Goal: Task Accomplishment & Management: Manage account settings

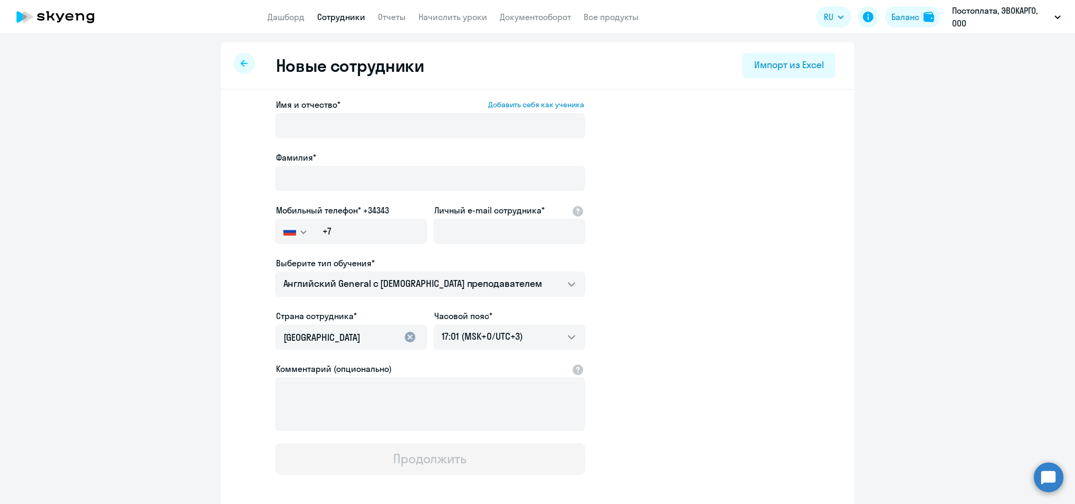
select select "english_adult_not_native_speaker"
select select "3"
click at [786, 68] on div "Импорт из Excel" at bounding box center [788, 65] width 69 height 14
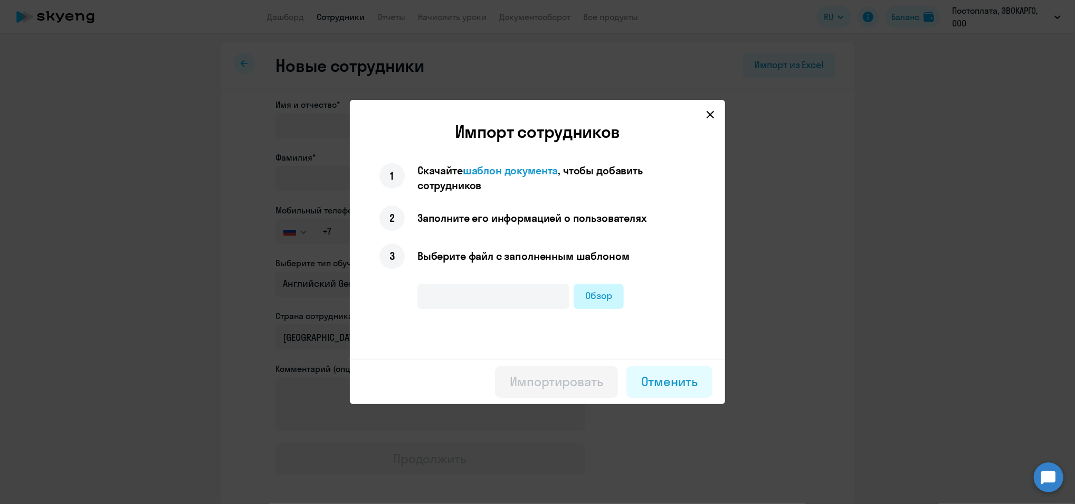
click at [604, 291] on label "Обзор" at bounding box center [599, 296] width 50 height 25
click at [0, 0] on input "Обзор" at bounding box center [0, 0] width 0 height 0
type input "английский.xlsx"
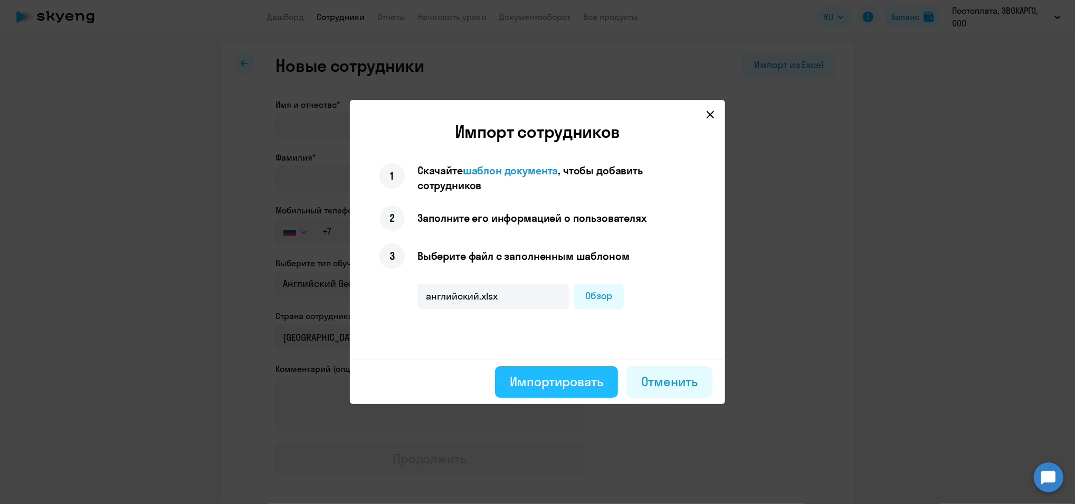
click at [536, 382] on div "Импортировать" at bounding box center [556, 381] width 93 height 17
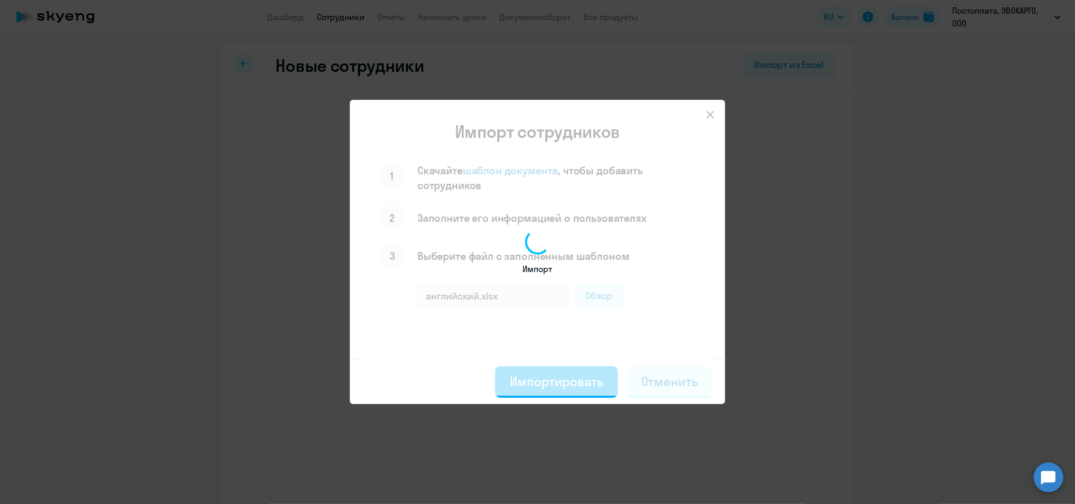
select select "english_adult_not_native_speaker"
select select "3"
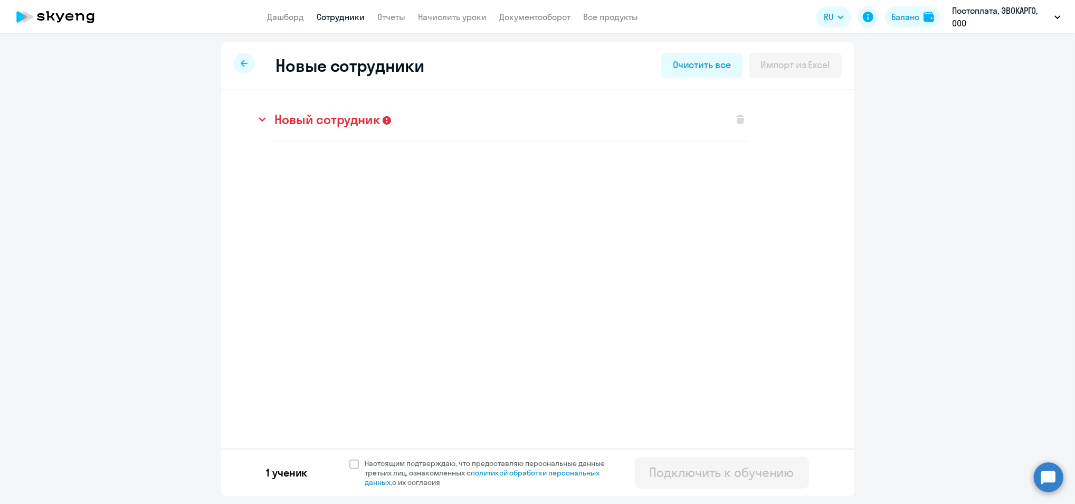
click at [308, 117] on h3 "Новый сотрудник" at bounding box center [328, 119] width 106 height 17
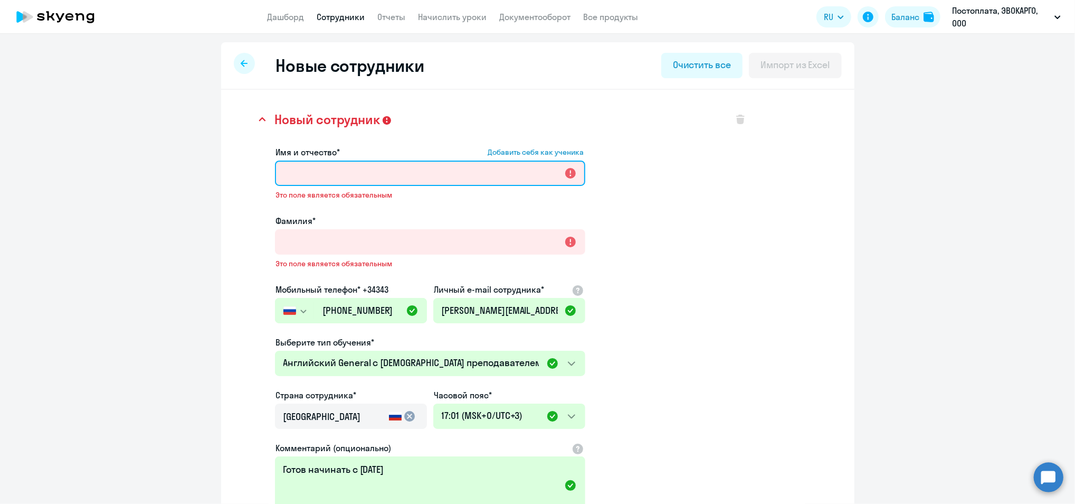
click at [348, 175] on input "Имя и отчество* Добавить себя как ученика" at bounding box center [430, 173] width 310 height 25
paste input "[PERSON_NAME]"
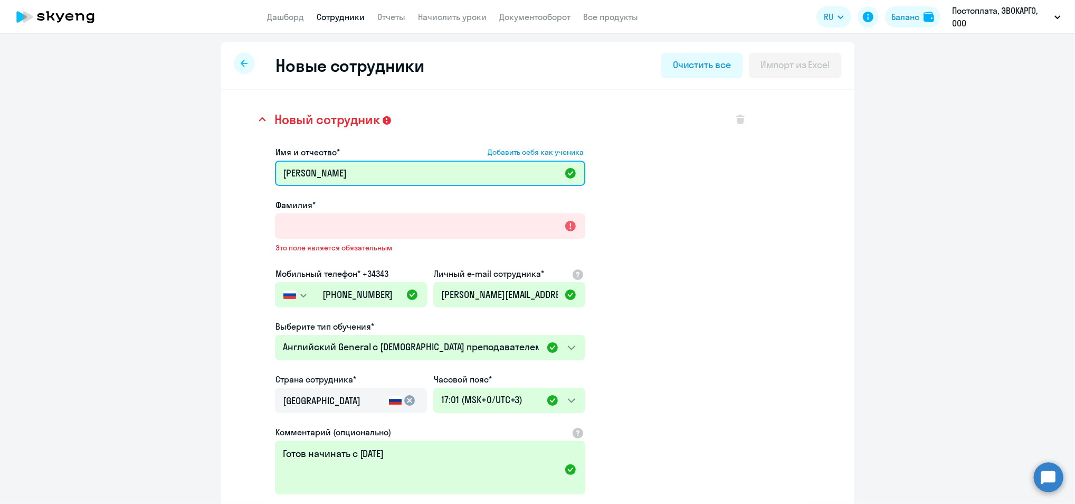
type input "[PERSON_NAME]"
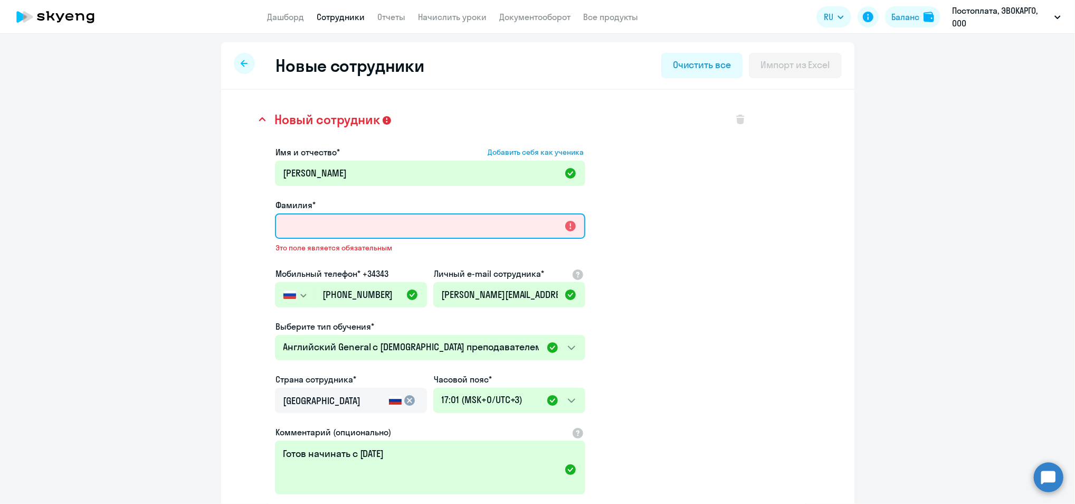
click at [299, 229] on input "Фамилия*" at bounding box center [430, 225] width 310 height 25
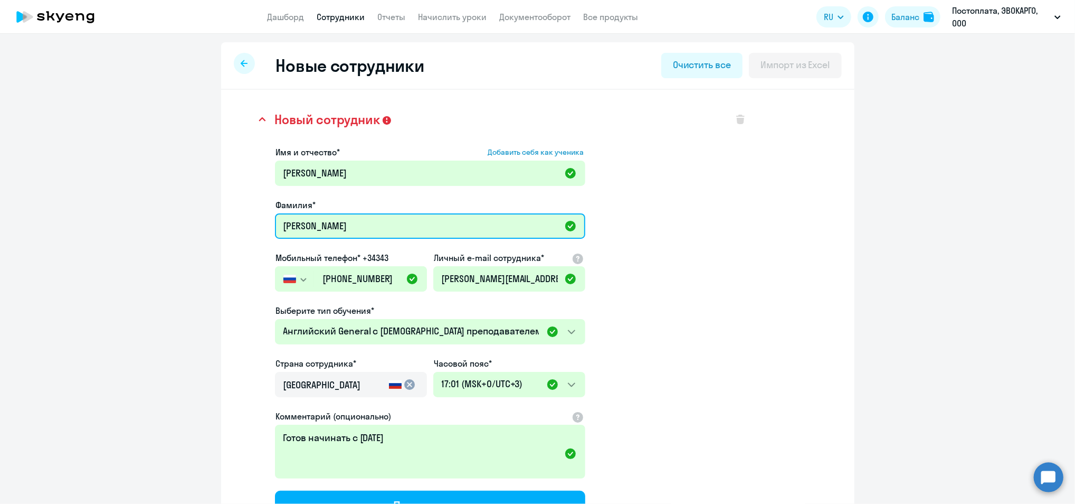
scroll to position [70, 0]
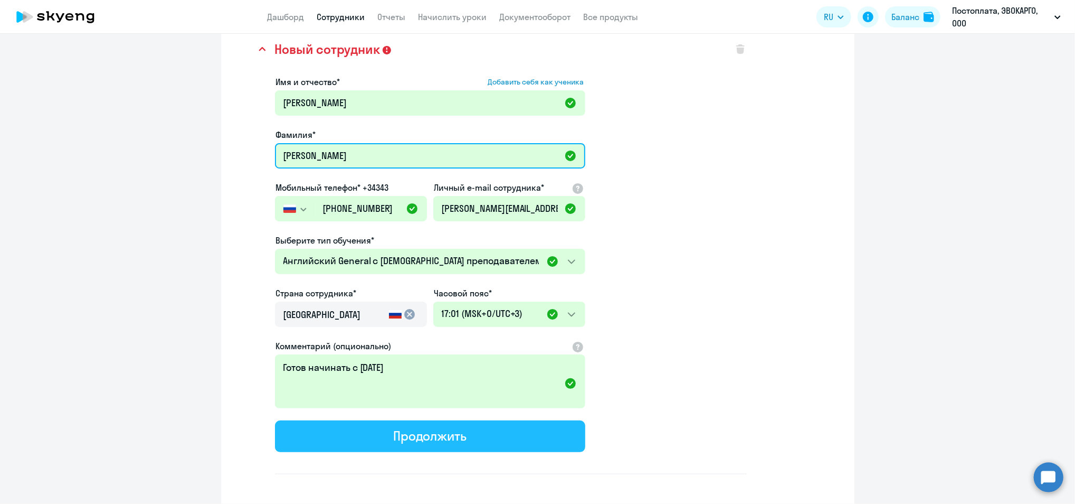
type input "[PERSON_NAME]"
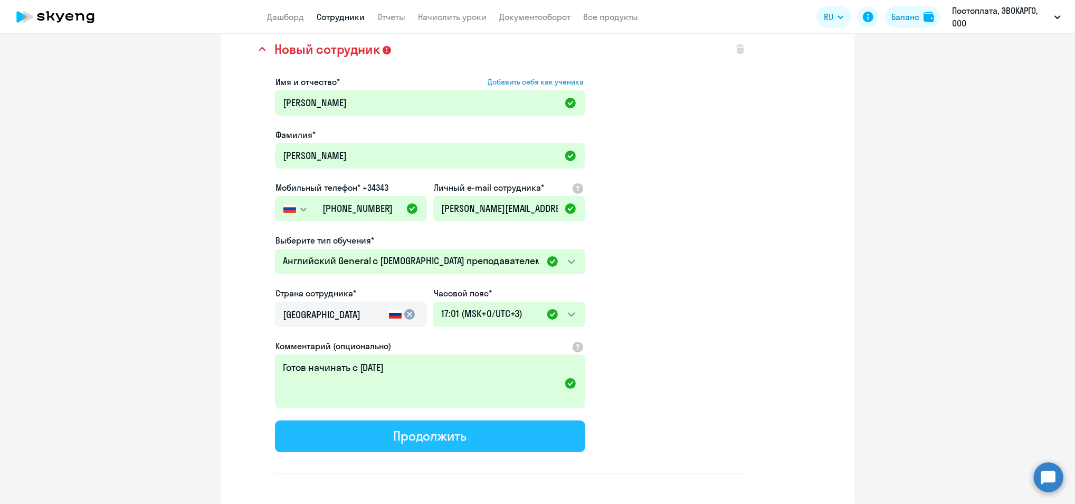
click at [477, 435] on button "Продолжить" at bounding box center [430, 436] width 310 height 32
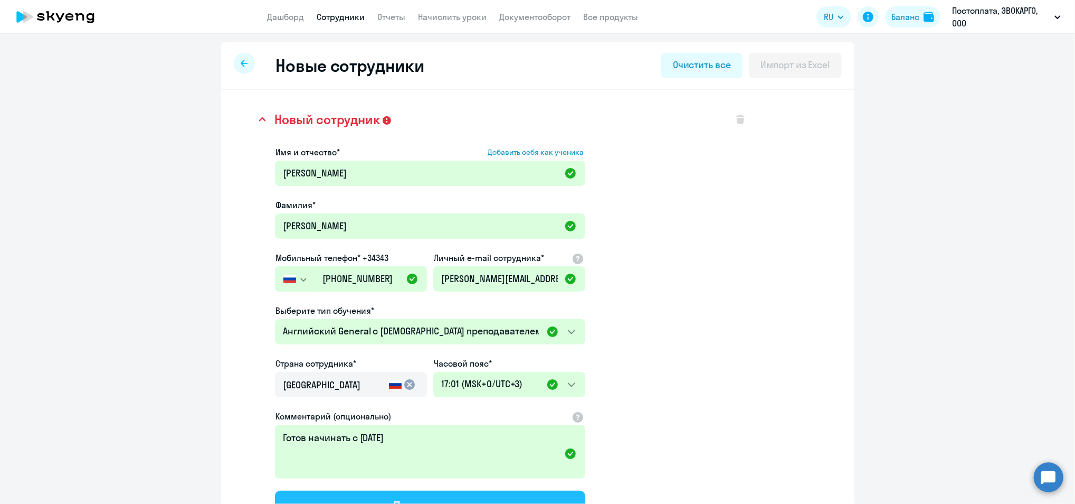
select select "english_adult_not_native_speaker"
select select "3"
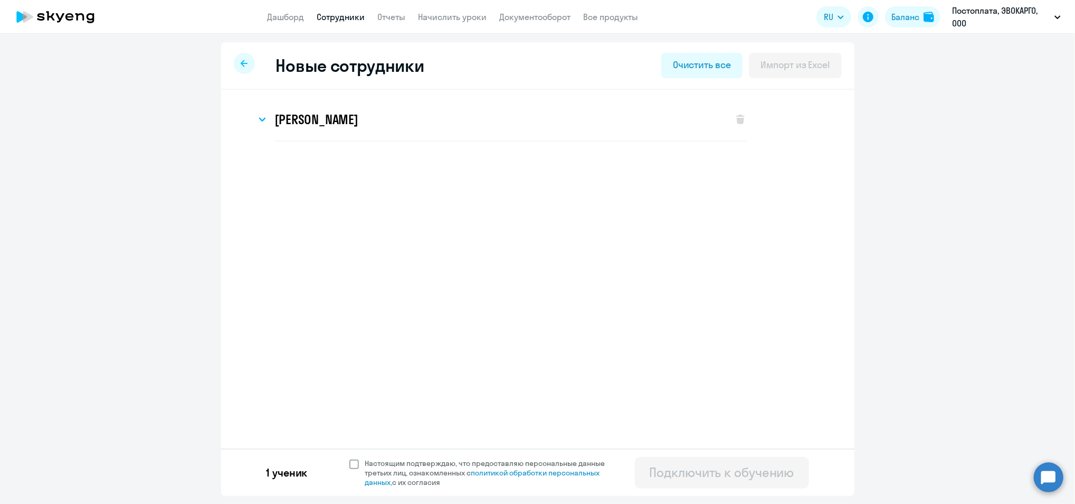
click at [355, 460] on span at bounding box center [355, 464] width 10 height 10
click at [350, 458] on input "Настоящим подтверждаю, что предоставляю персональные данные третьих лиц, ознако…" at bounding box center [349, 458] width 1 height 1
checkbox input "true"
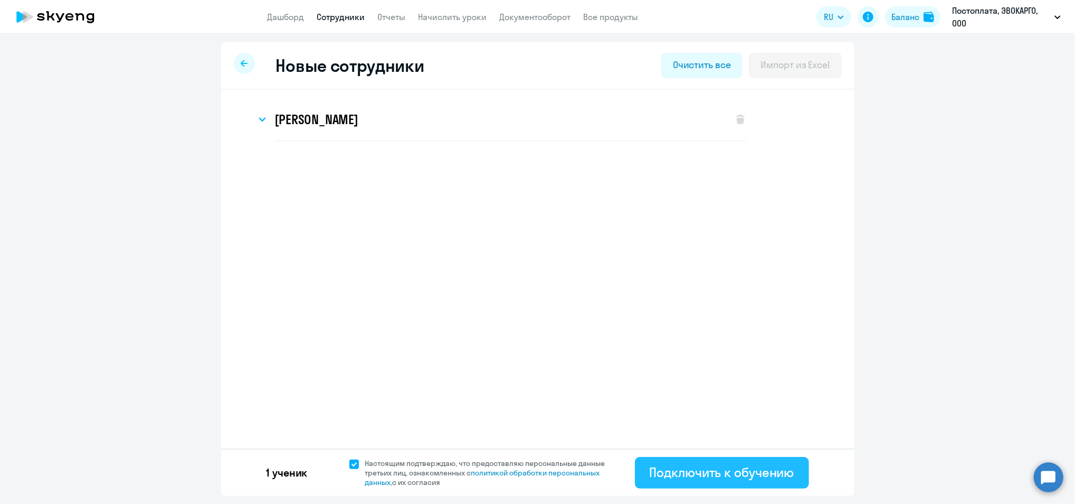
click at [770, 467] on div "Подключить к обучению" at bounding box center [722, 472] width 145 height 17
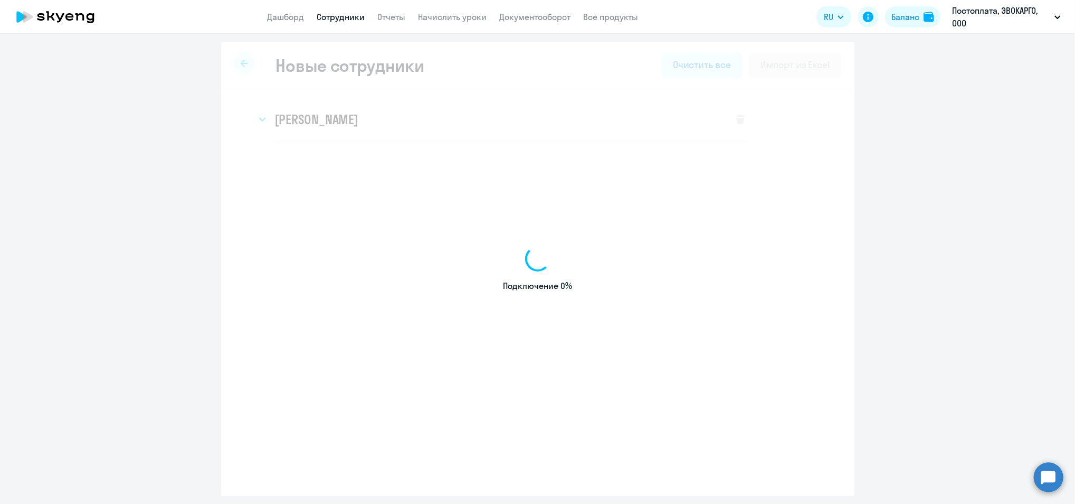
select select "english_adult_not_native_speaker"
select select "3"
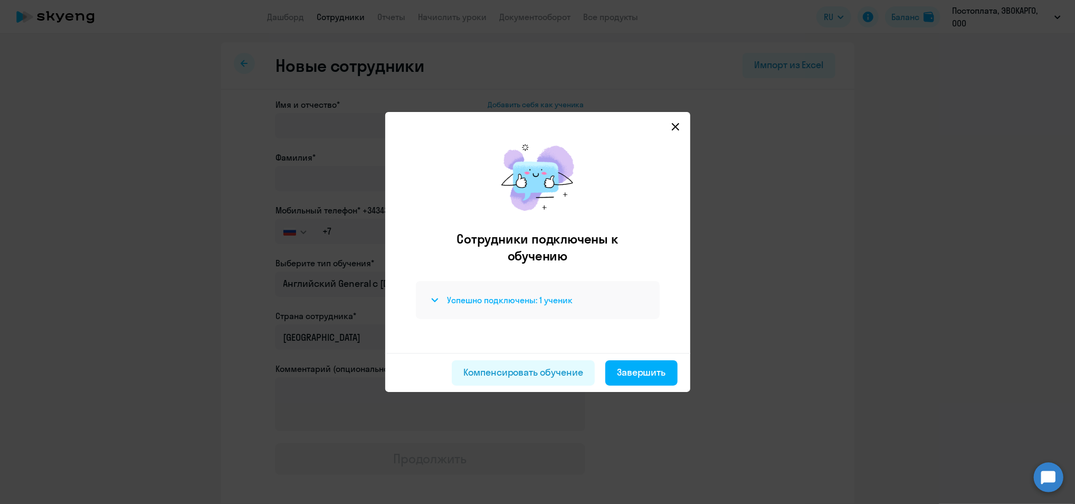
click at [436, 306] on svg-icon at bounding box center [435, 300] width 13 height 13
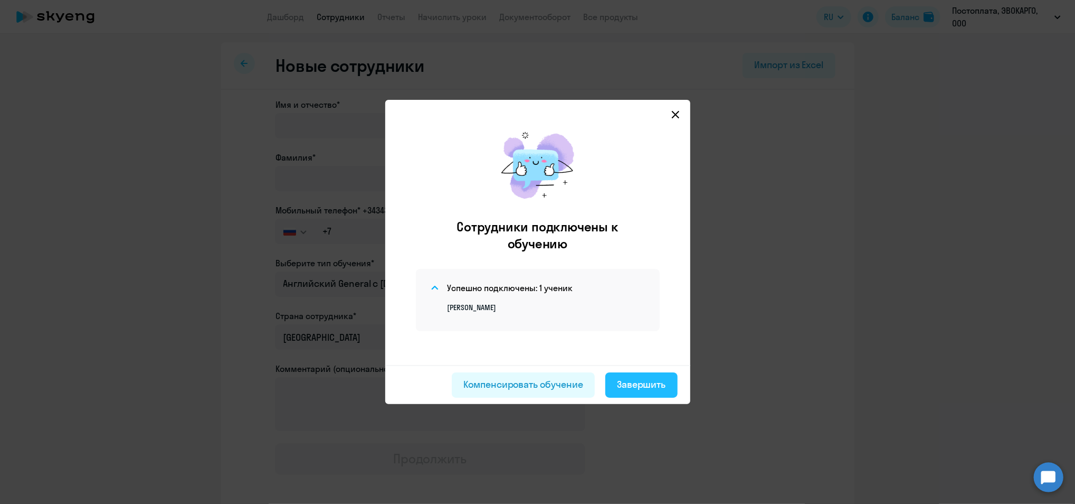
click at [660, 381] on div "Завершить" at bounding box center [641, 384] width 49 height 14
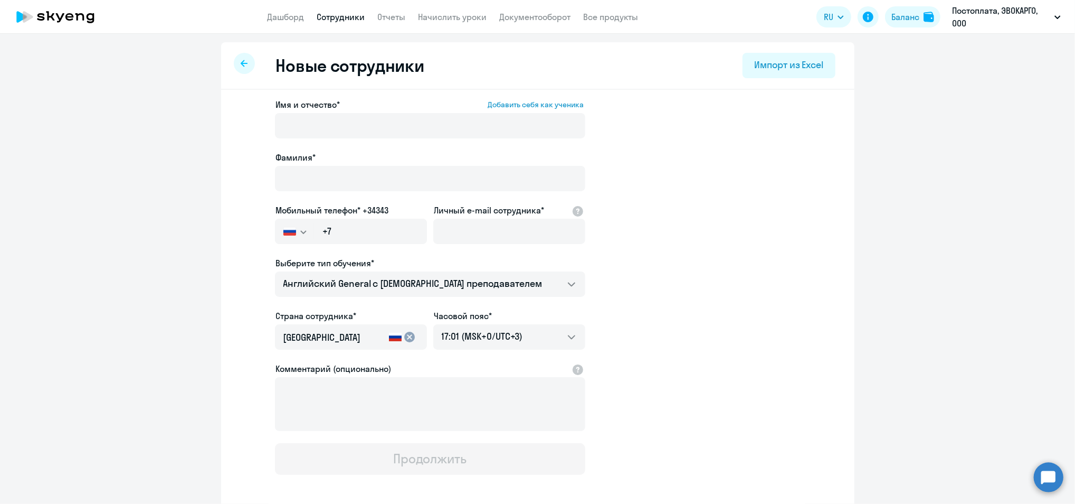
select select "30"
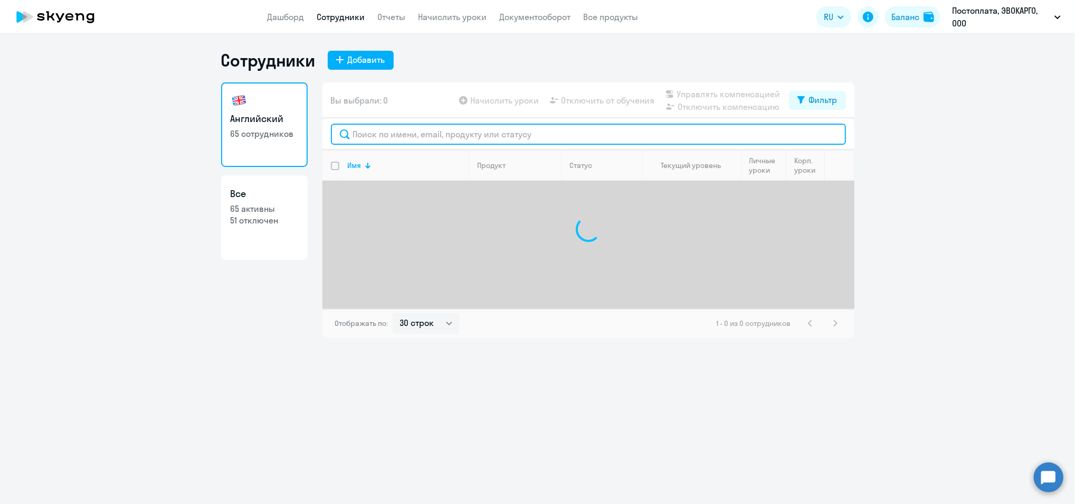
click at [416, 133] on input "text" at bounding box center [588, 134] width 515 height 21
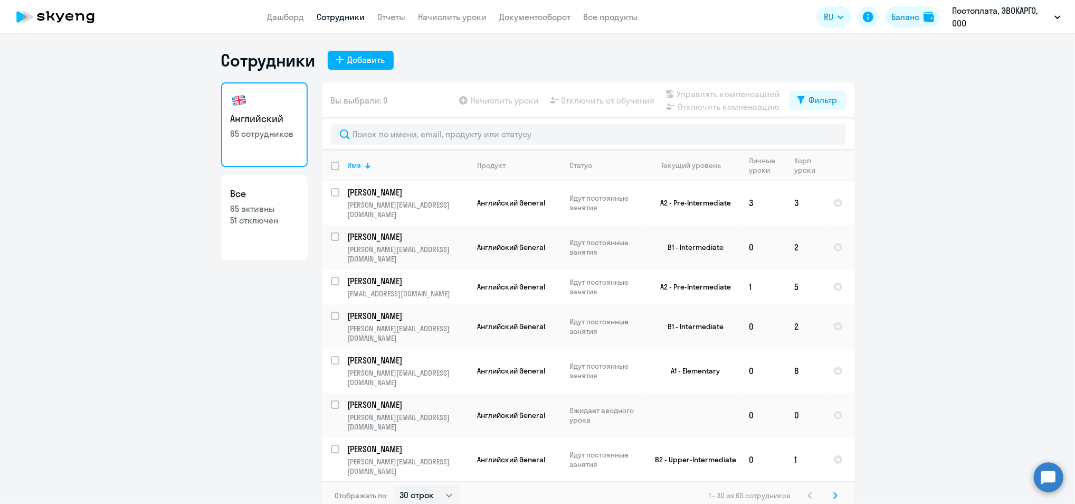
click at [294, 25] on app-header "Дашборд Сотрудники Отчеты Начислить уроки Документооборот Все продукты Дашборд …" at bounding box center [537, 17] width 1075 height 34
click at [284, 11] on app-menu-item-link "Дашборд" at bounding box center [286, 17] width 37 height 13
click at [287, 17] on link "Дашборд" at bounding box center [286, 17] width 37 height 11
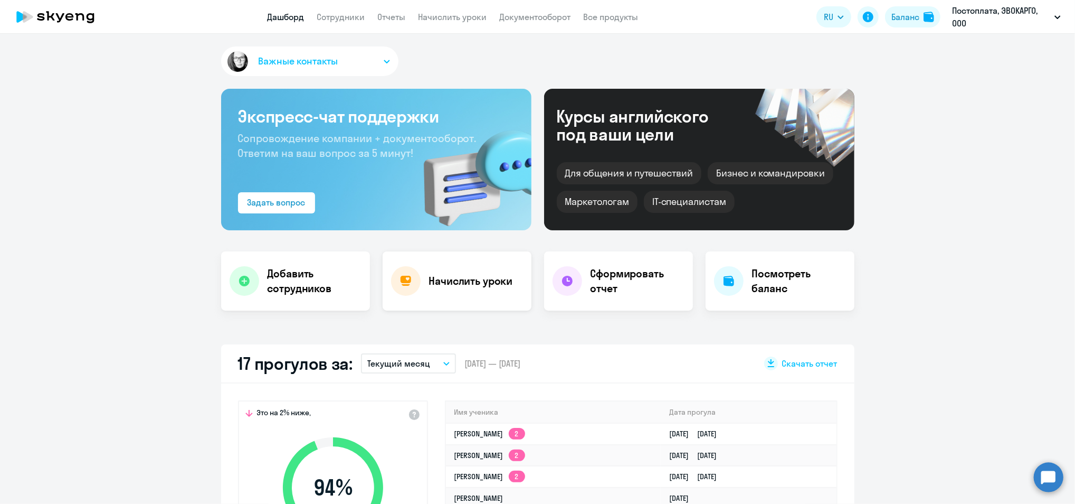
click at [457, 284] on h4 "Начислить уроки" at bounding box center [471, 280] width 84 height 15
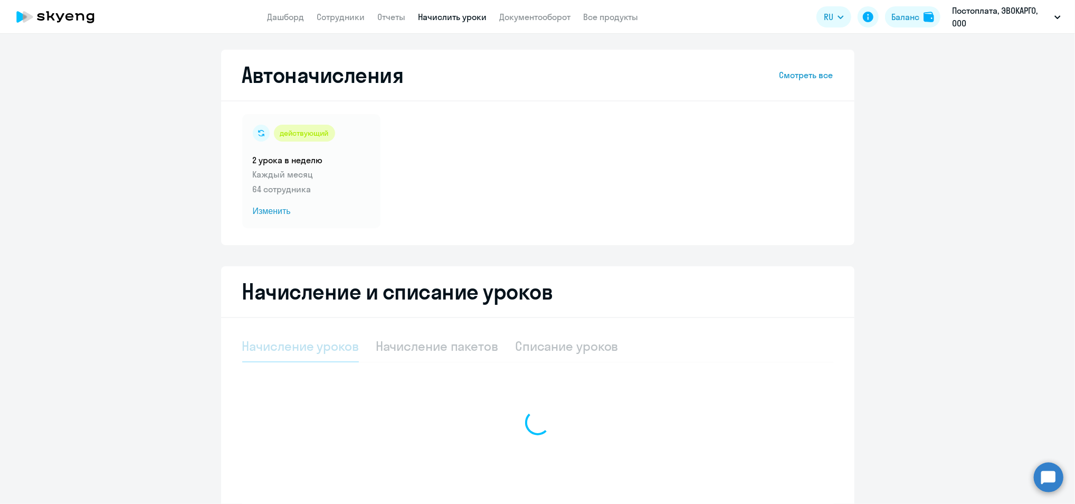
select select "10"
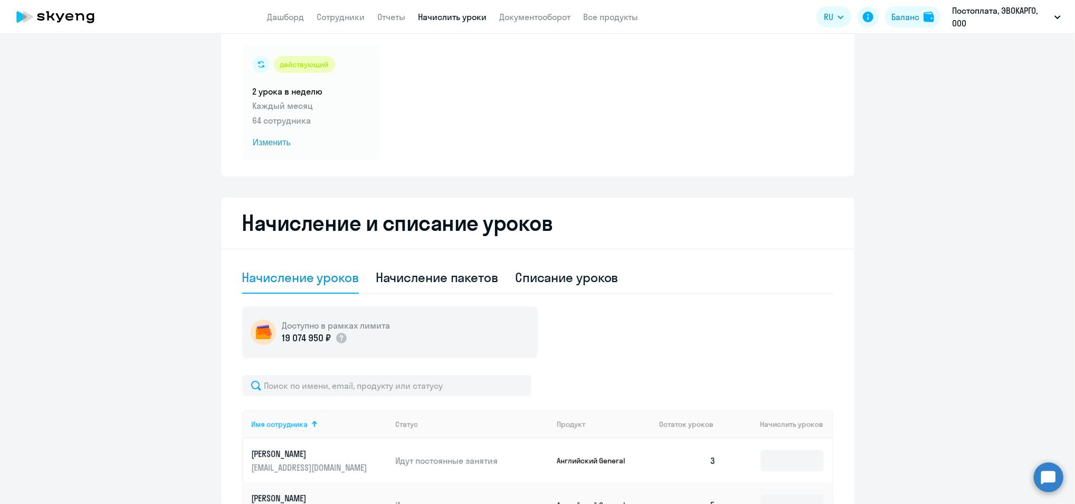
scroll to position [69, 0]
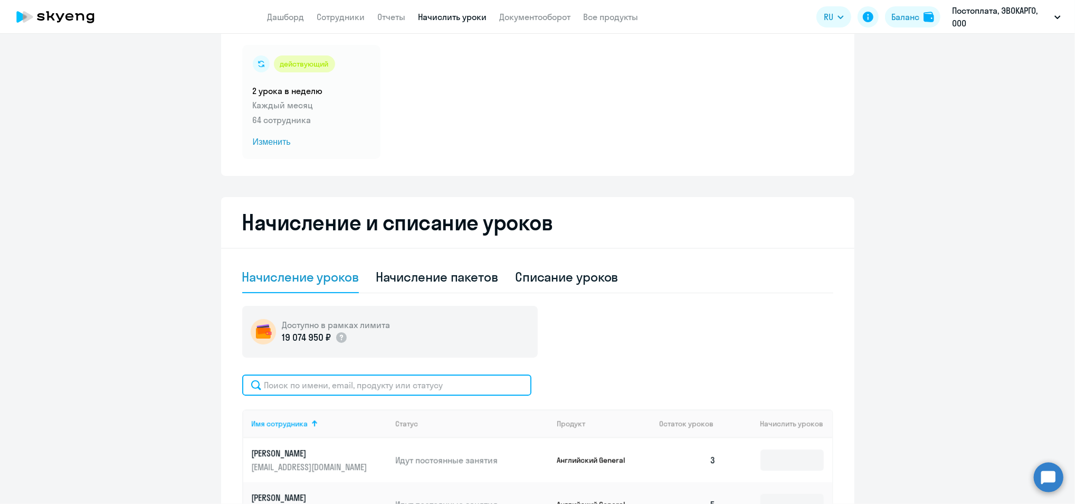
click at [435, 380] on input "text" at bounding box center [386, 384] width 289 height 21
type input "чу"
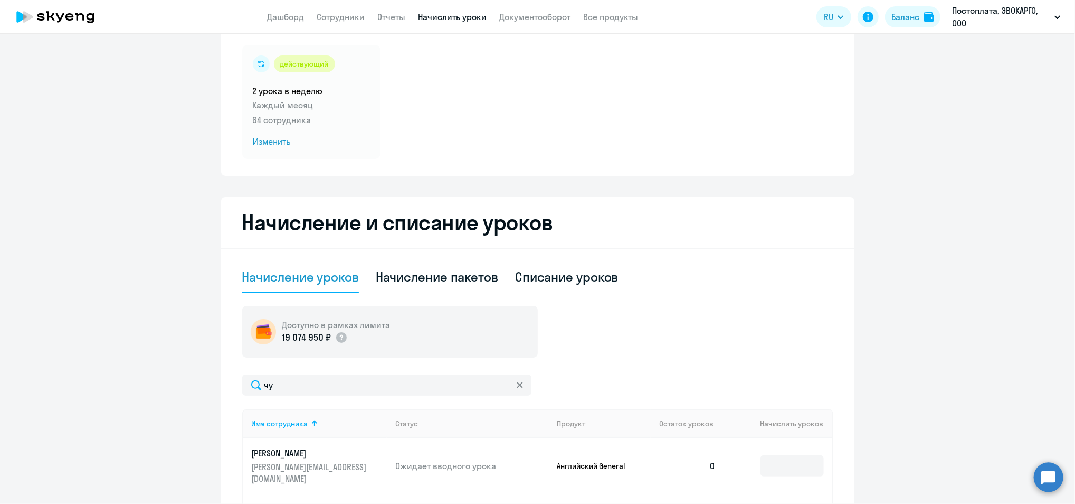
click at [817, 470] on div at bounding box center [792, 465] width 63 height 21
click at [808, 466] on input at bounding box center [792, 465] width 63 height 21
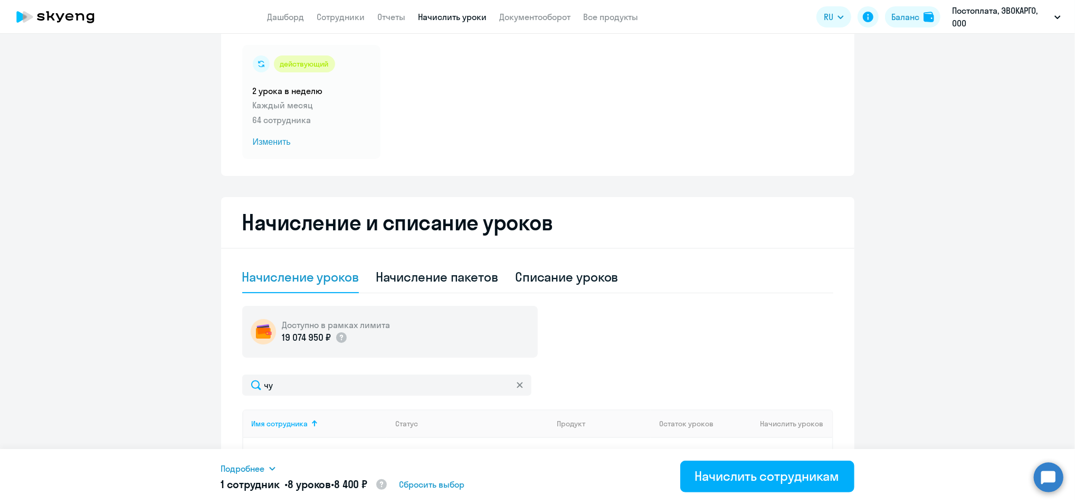
type input "8"
click at [808, 466] on button "Начислить сотрудникам" at bounding box center [768, 476] width 174 height 32
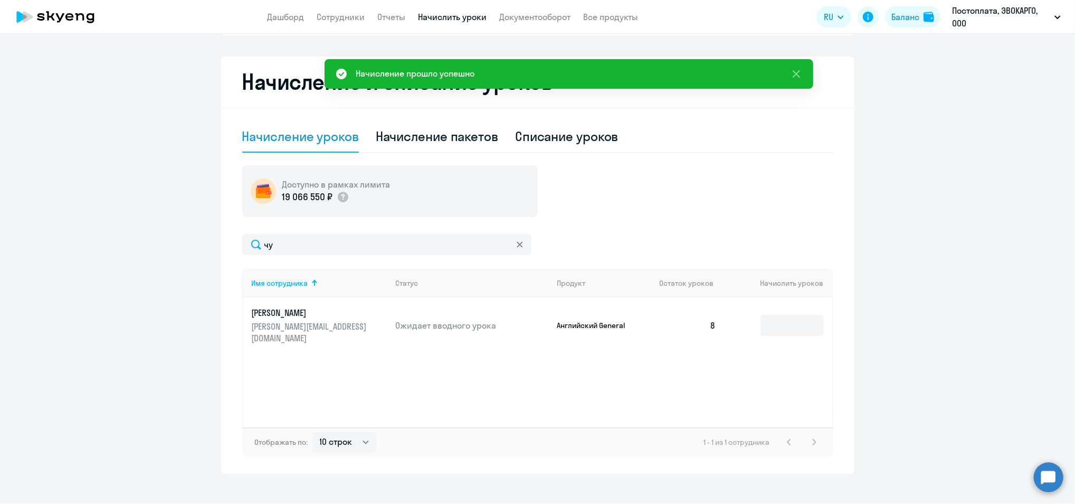
scroll to position [221, 0]
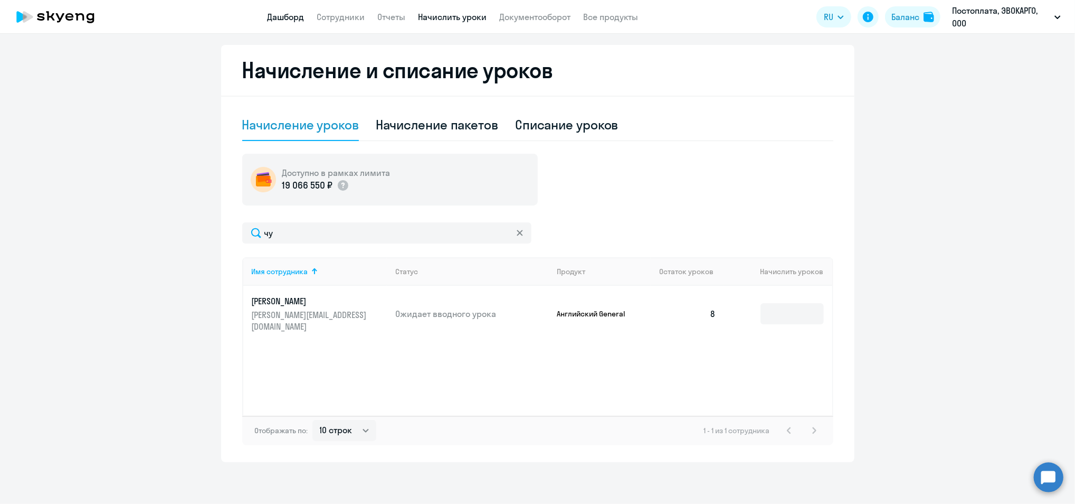
drag, startPoint x: 288, startPoint y: 17, endPoint x: 294, endPoint y: 21, distance: 6.6
click at [288, 17] on link "Дашборд" at bounding box center [286, 17] width 37 height 11
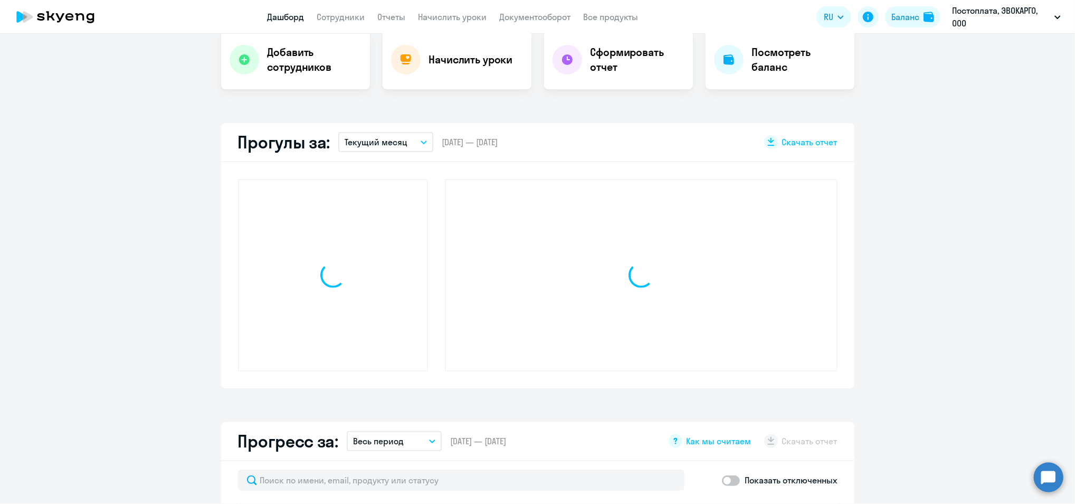
scroll to position [295, 0]
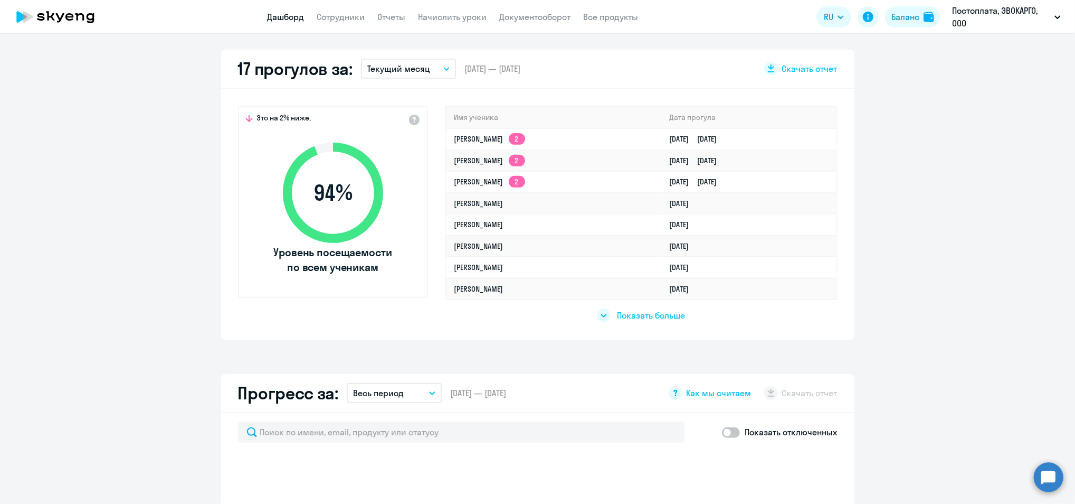
drag, startPoint x: 344, startPoint y: 3, endPoint x: 344, endPoint y: 11, distance: 8.4
click at [344, 4] on app-header "Дашборд Сотрудники Отчеты Начислить уроки Документооборот Все продукты Дашборд …" at bounding box center [537, 17] width 1075 height 34
click at [344, 12] on link "Сотрудники" at bounding box center [341, 17] width 48 height 11
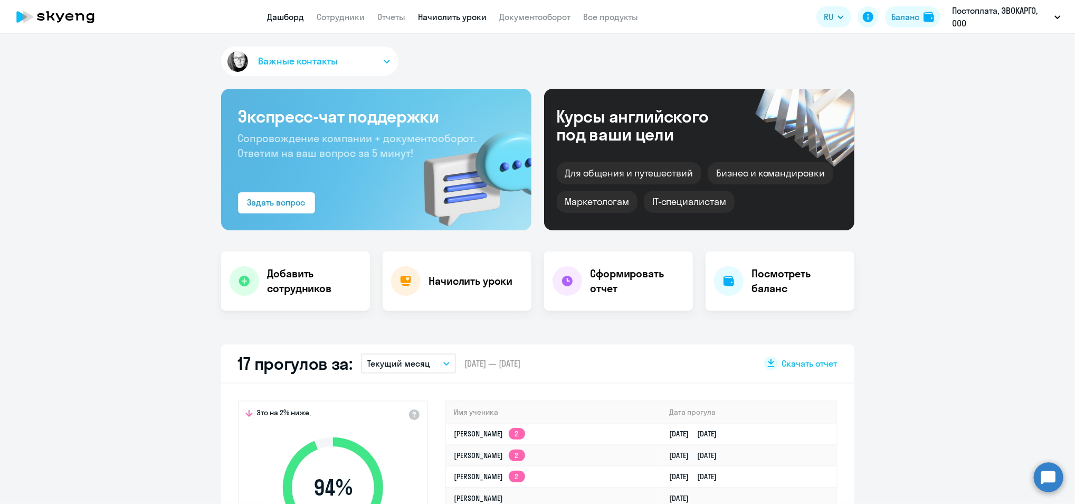
select select "30"
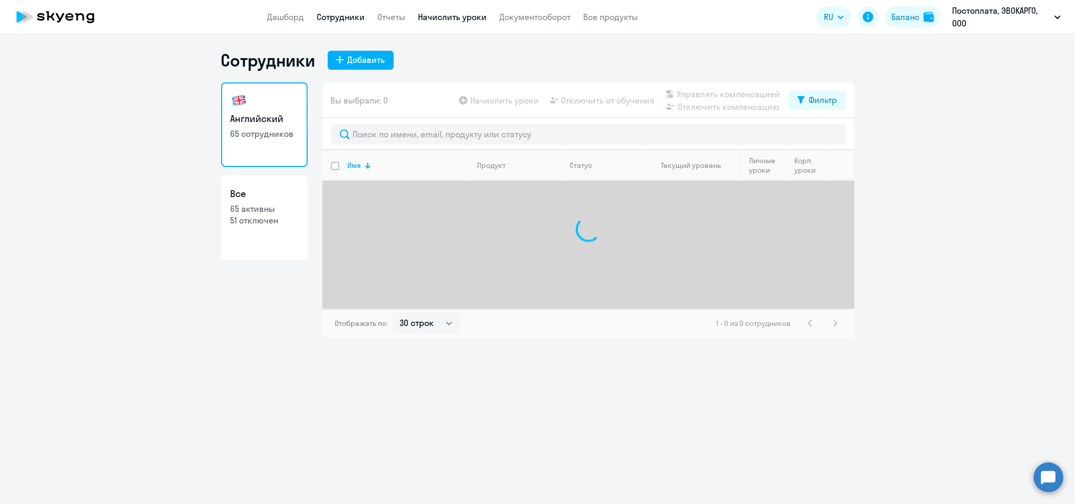
click at [430, 14] on link "Начислить уроки" at bounding box center [453, 17] width 69 height 11
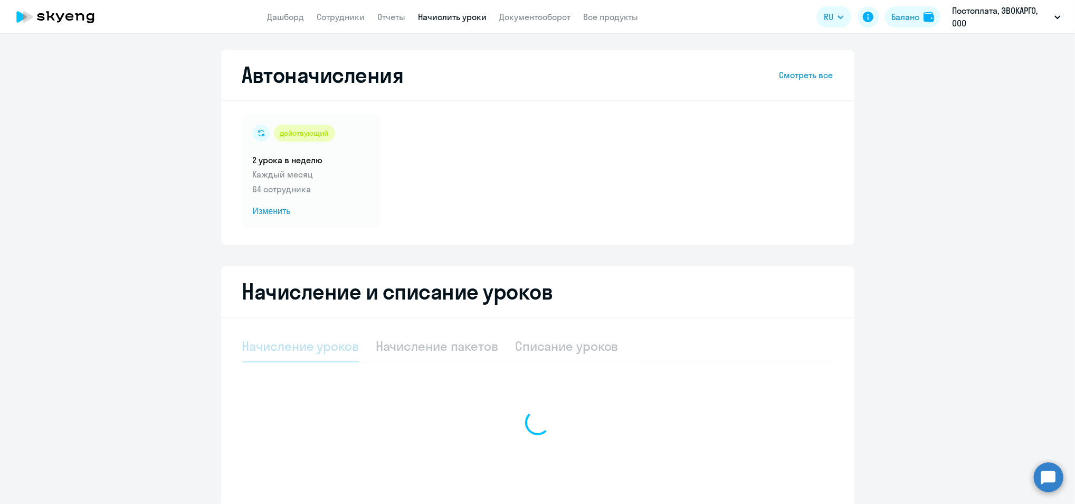
select select "10"
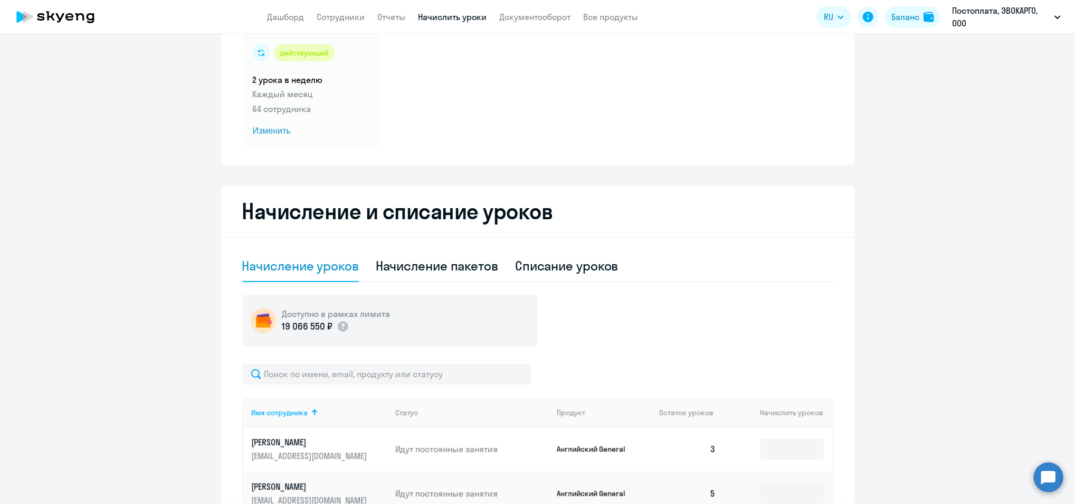
scroll to position [211, 0]
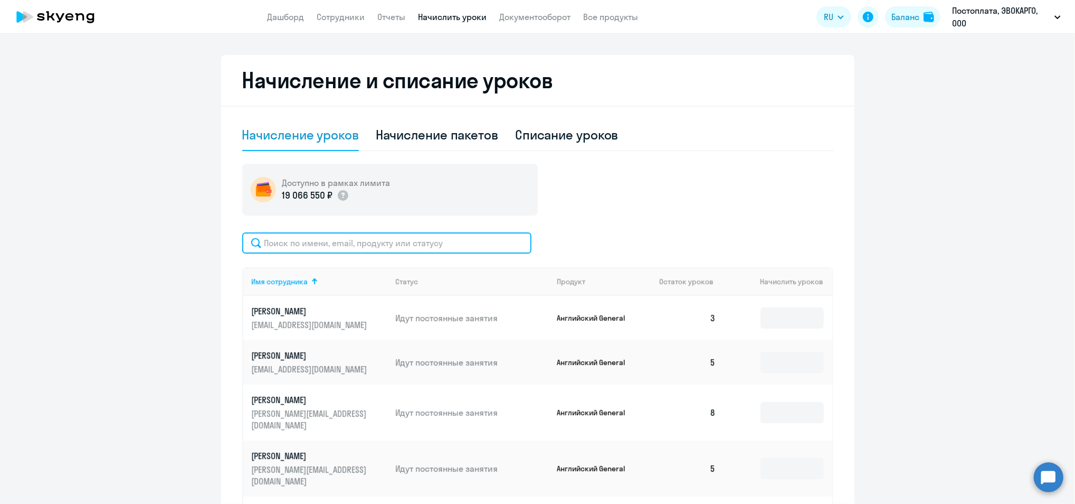
click at [371, 243] on input "text" at bounding box center [386, 242] width 289 height 21
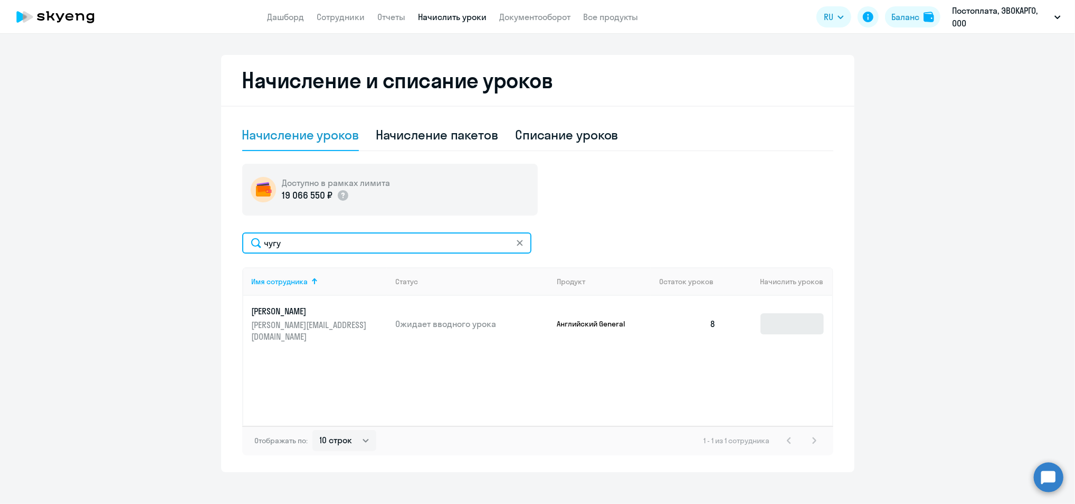
type input "чугу"
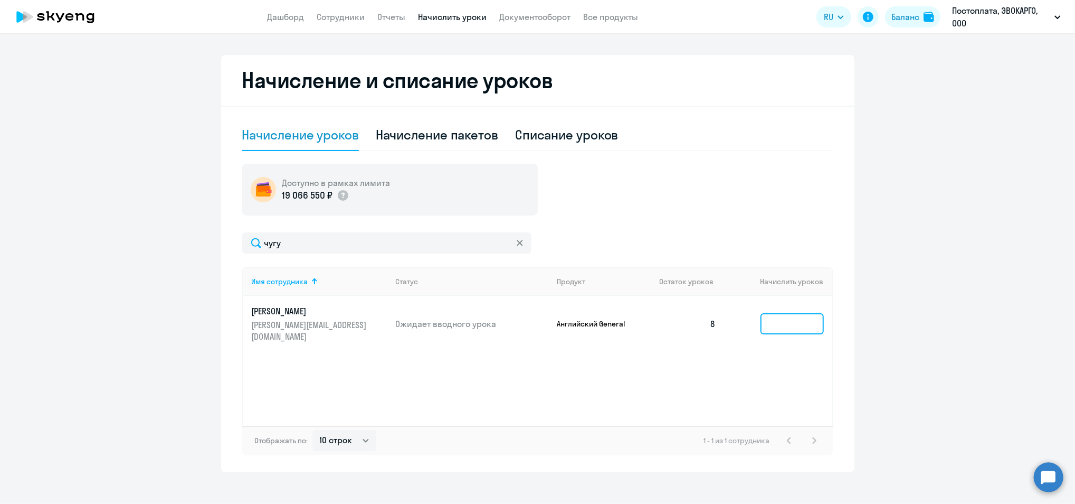
click at [782, 327] on input at bounding box center [792, 323] width 63 height 21
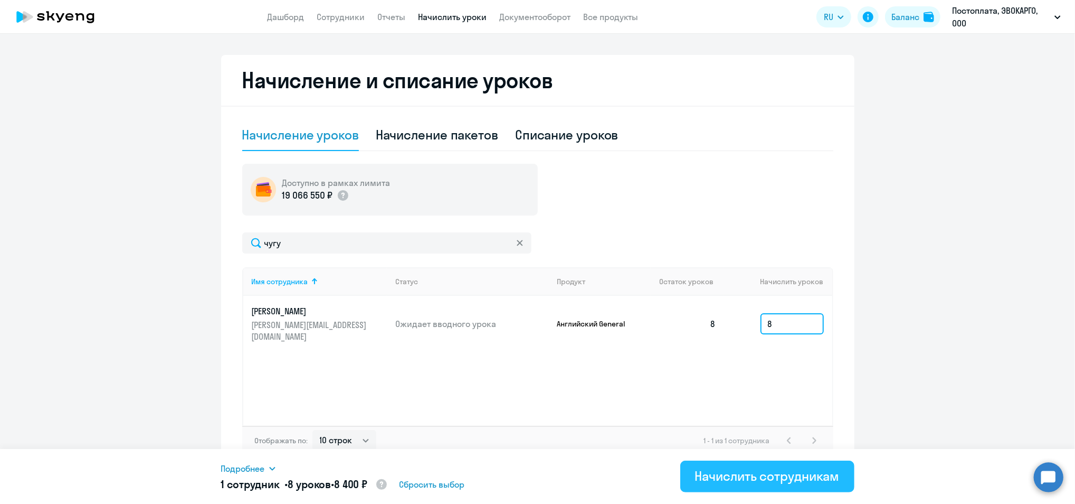
type input "8"
click at [761, 479] on div "Начислить сотрудникам" at bounding box center [767, 475] width 145 height 17
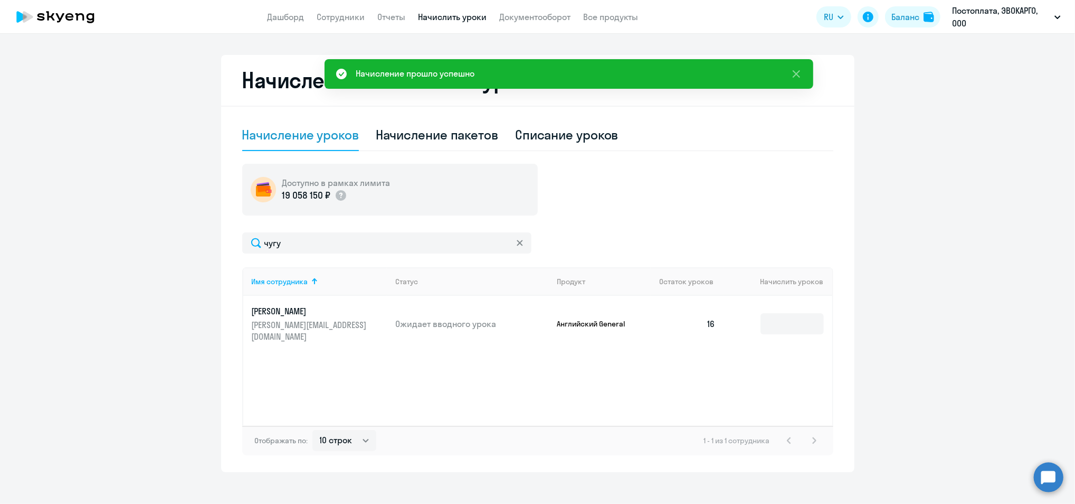
click at [724, 321] on td at bounding box center [778, 324] width 108 height 56
click at [717, 318] on td "16" at bounding box center [688, 324] width 74 height 56
click at [488, 305] on td "Ожидает вводного урока" at bounding box center [468, 324] width 162 height 56
click at [517, 247] on div at bounding box center [520, 242] width 8 height 21
click at [517, 240] on icon at bounding box center [520, 243] width 6 height 6
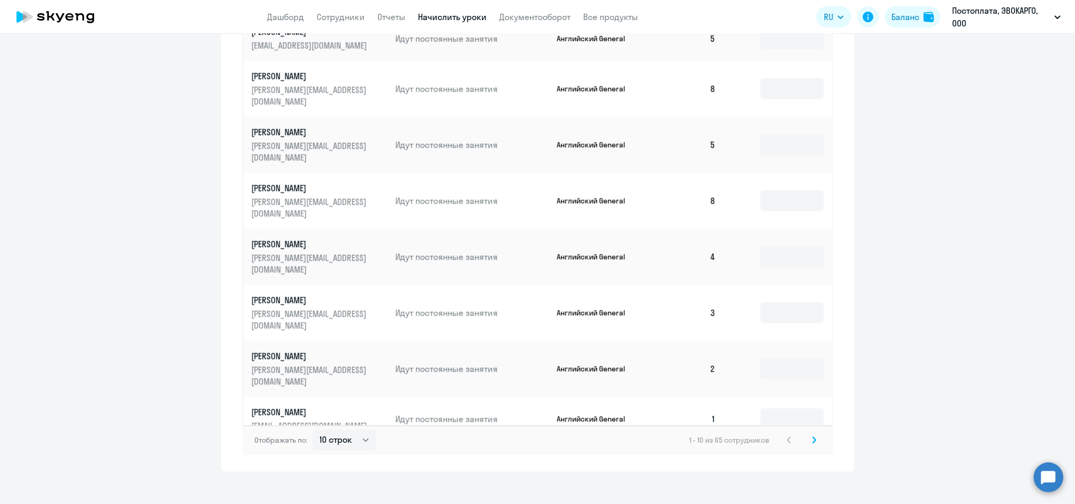
scroll to position [183, 0]
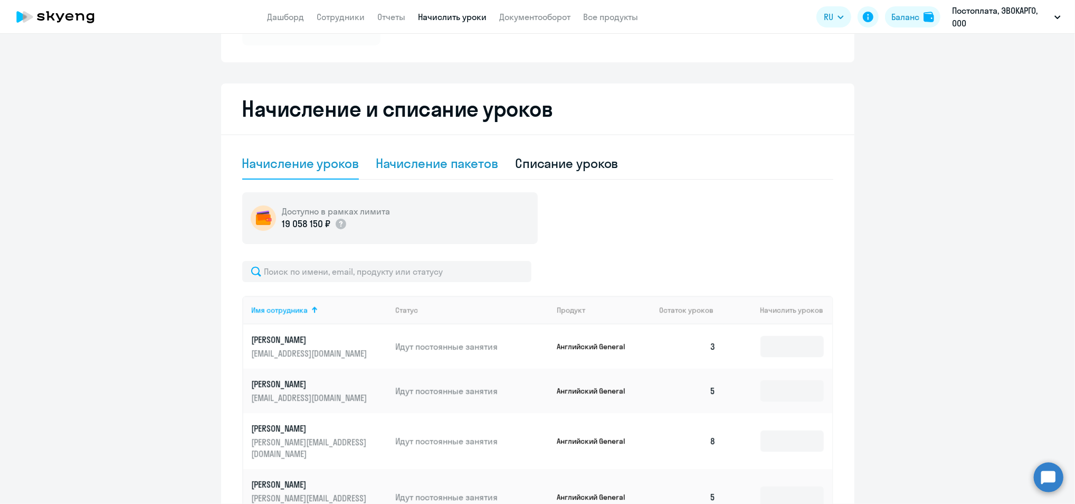
click at [459, 168] on div "Начисление пакетов" at bounding box center [437, 163] width 122 height 17
select select "10"
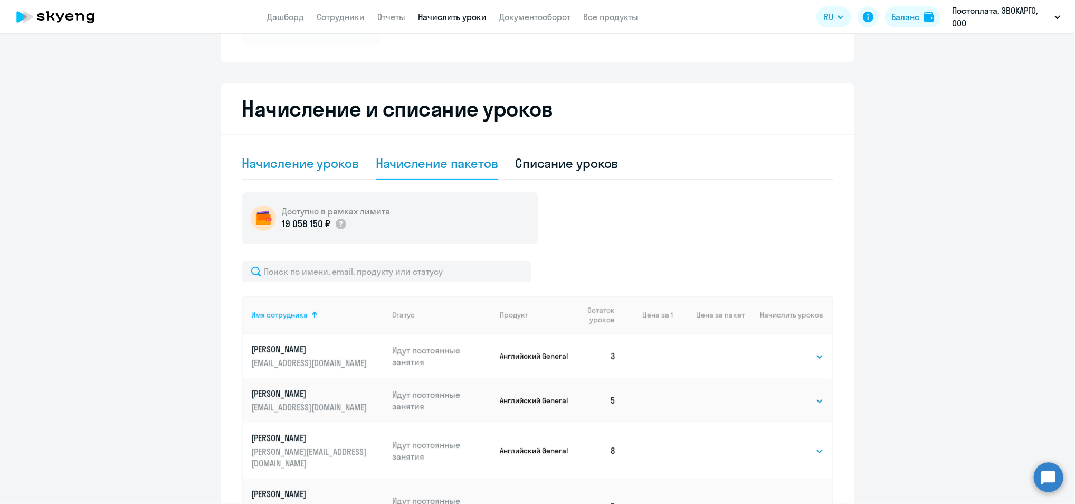
click at [335, 169] on div "Начисление уроков" at bounding box center [300, 163] width 117 height 17
select select "10"
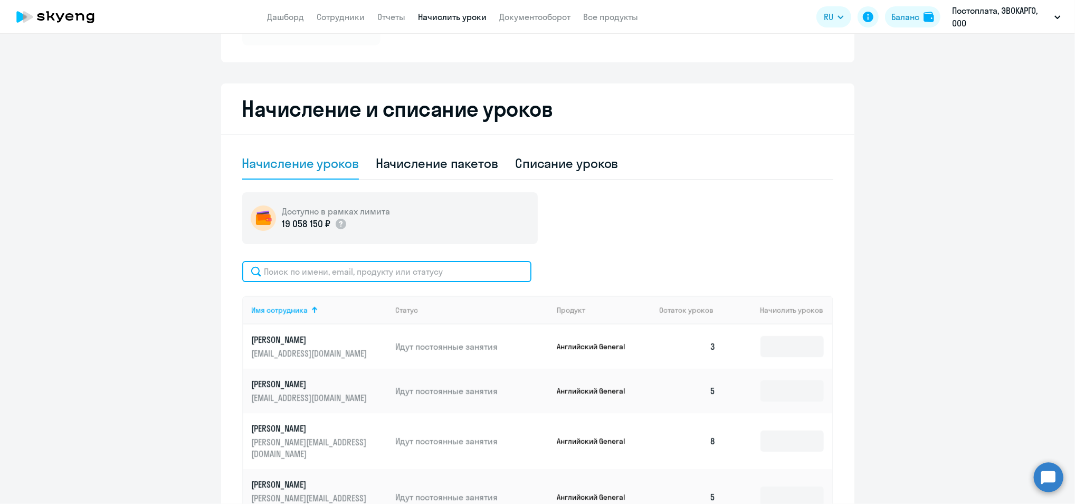
click at [412, 281] on input "text" at bounding box center [386, 271] width 289 height 21
click at [350, 11] on app-menu-item-link "Сотрудники" at bounding box center [341, 17] width 48 height 13
click at [352, 14] on link "Сотрудники" at bounding box center [341, 17] width 48 height 11
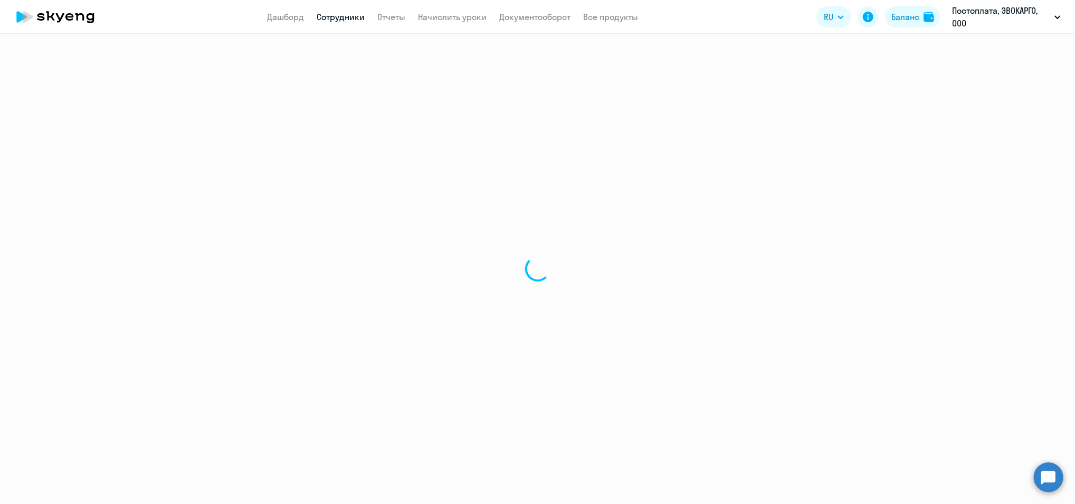
select select "30"
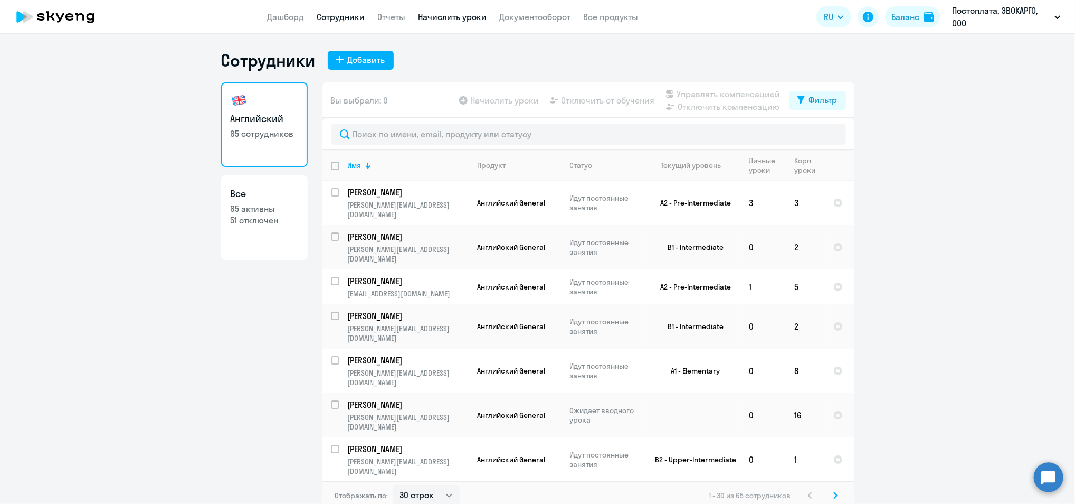
drag, startPoint x: 469, startPoint y: 5, endPoint x: 471, endPoint y: 13, distance: 8.2
click at [471, 13] on app-header "Дашборд Сотрудники Отчеты Начислить уроки Документооборот Все продукты Дашборд …" at bounding box center [537, 17] width 1075 height 34
click at [471, 14] on link "Начислить уроки" at bounding box center [453, 17] width 69 height 11
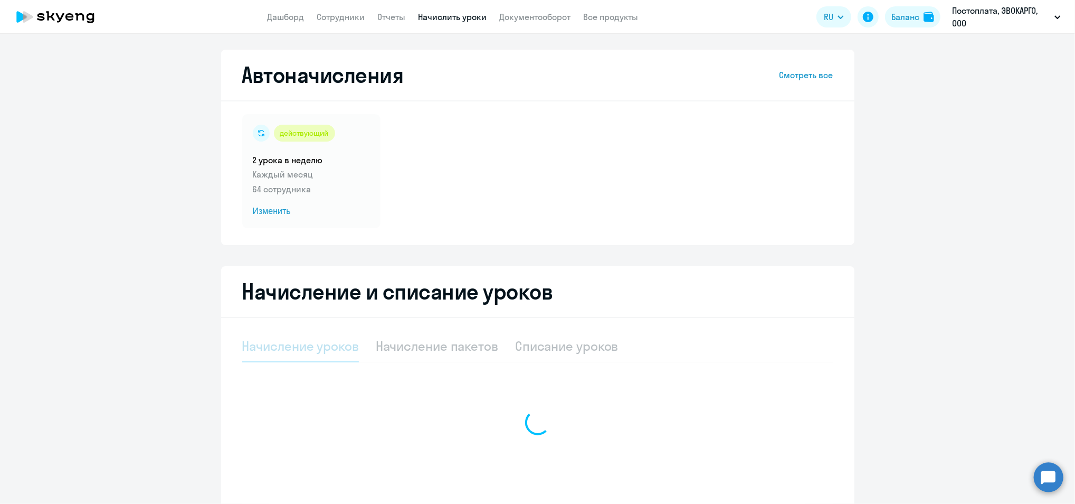
select select "10"
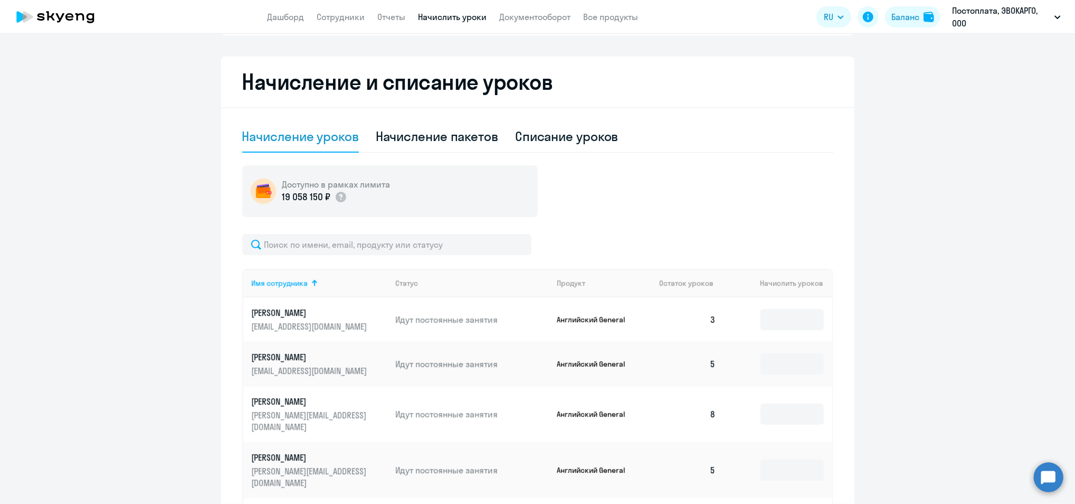
scroll to position [211, 0]
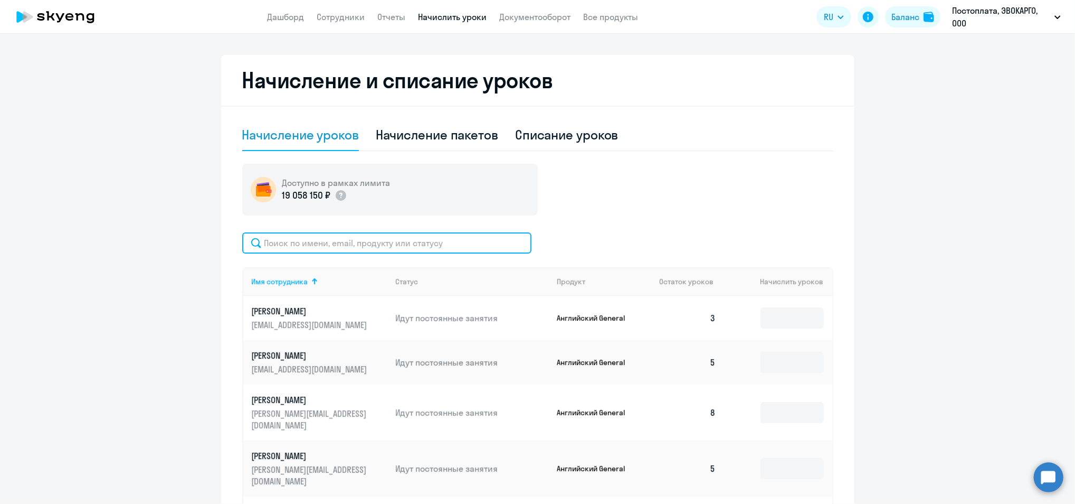
click at [336, 243] on input "text" at bounding box center [386, 242] width 289 height 21
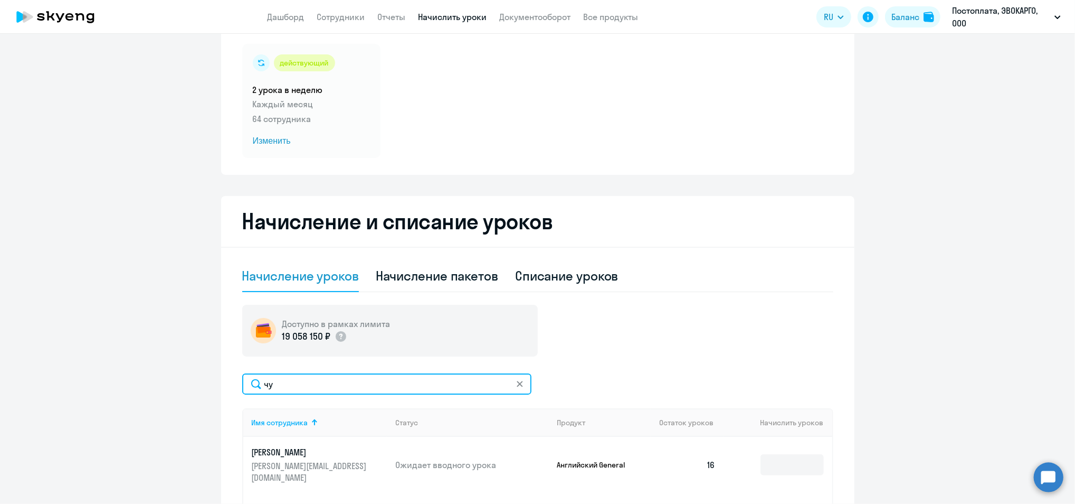
scroll to position [0, 0]
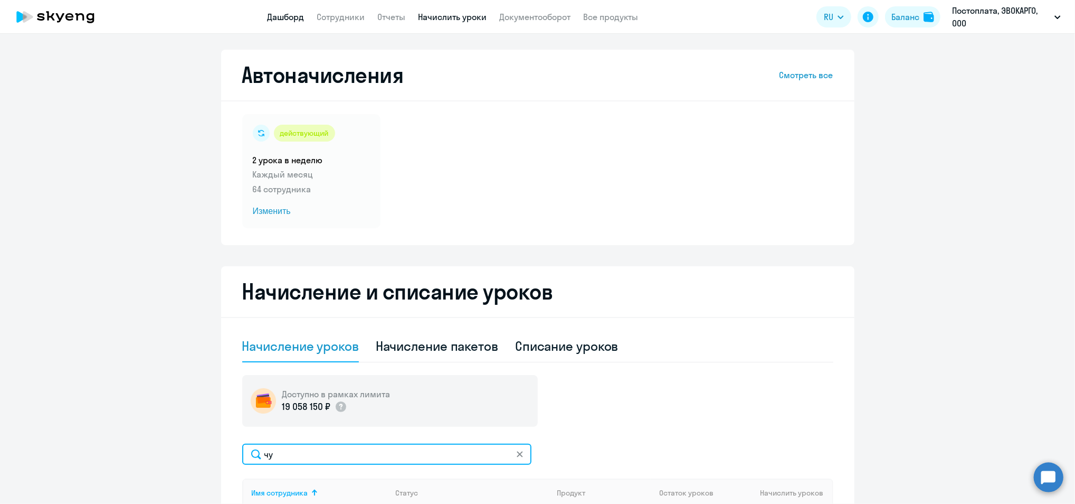
type input "чу"
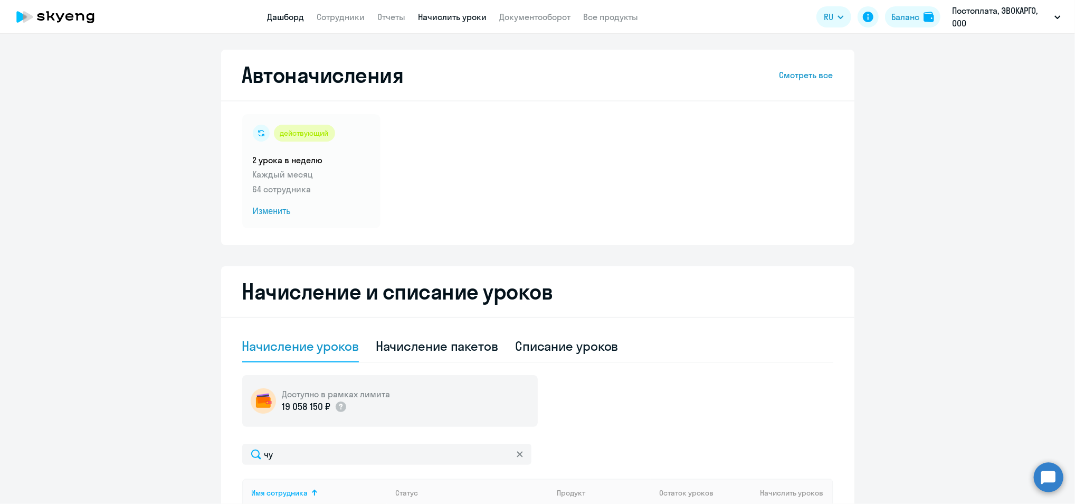
click at [296, 12] on link "Дашборд" at bounding box center [286, 17] width 37 height 11
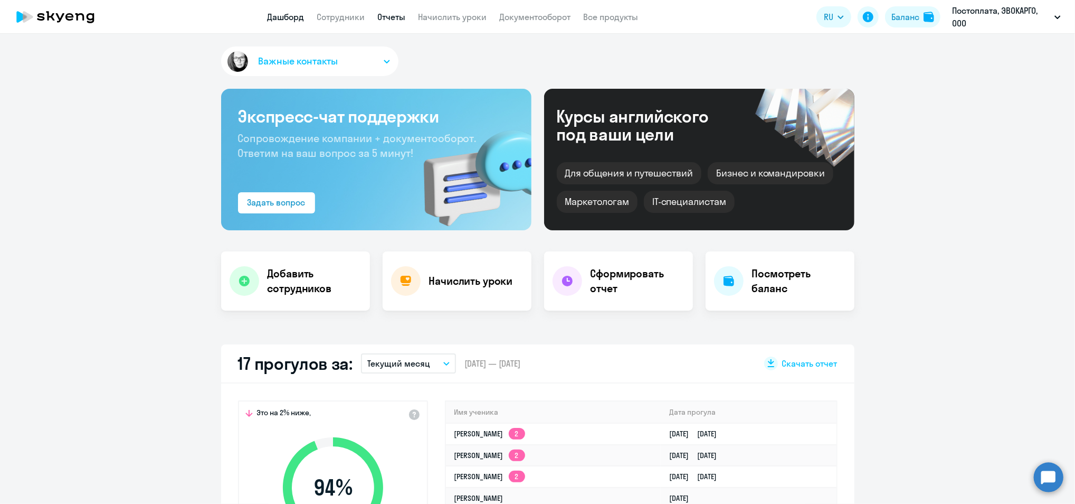
click at [399, 18] on link "Отчеты" at bounding box center [392, 17] width 28 height 11
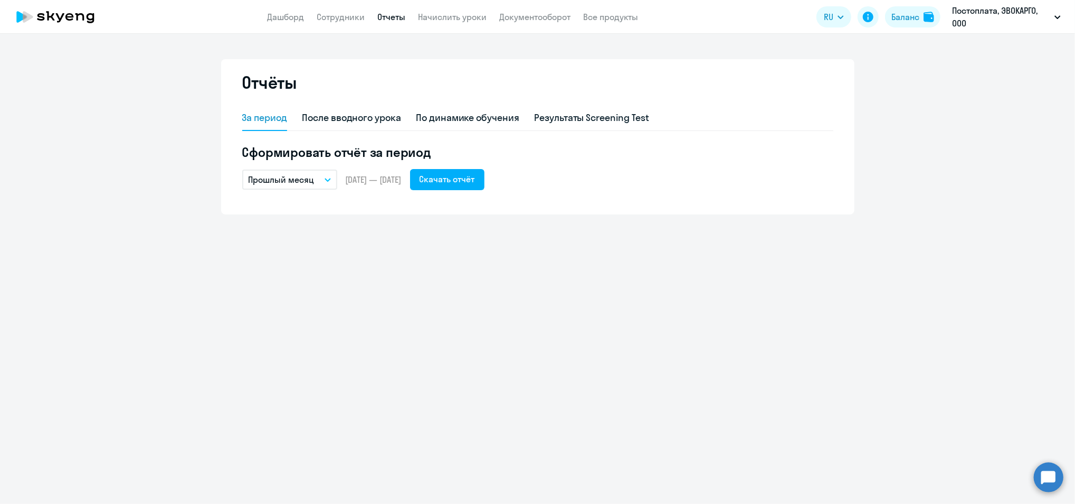
click at [347, 26] on app-header "Дашборд Сотрудники Отчеты Начислить уроки Документооборот Все продукты Дашборд …" at bounding box center [537, 17] width 1075 height 34
click at [349, 17] on link "Сотрудники" at bounding box center [341, 17] width 48 height 11
select select "30"
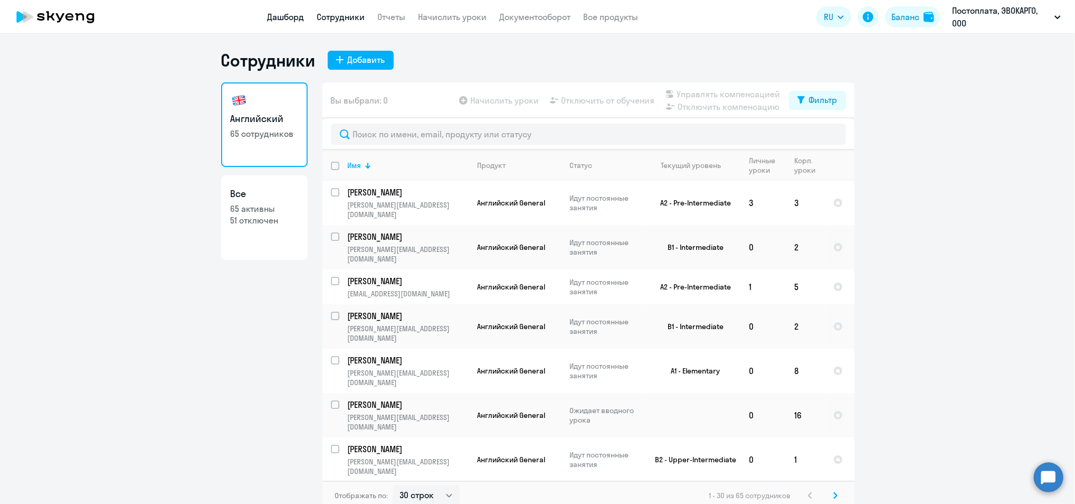
click at [283, 18] on link "Дашборд" at bounding box center [286, 17] width 37 height 11
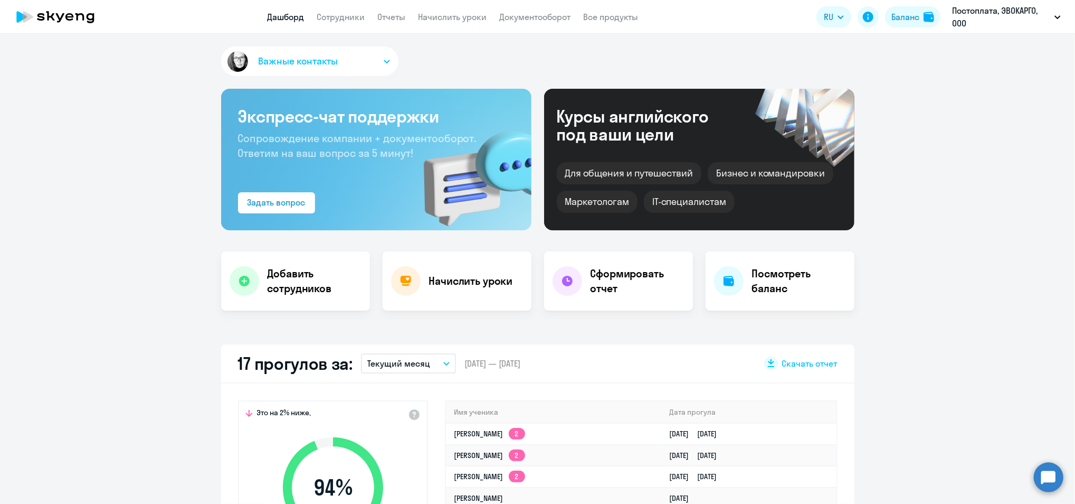
click at [426, 11] on app-menu-item-link "Начислить уроки" at bounding box center [453, 17] width 69 height 13
click at [422, 18] on link "Начислить уроки" at bounding box center [453, 17] width 69 height 11
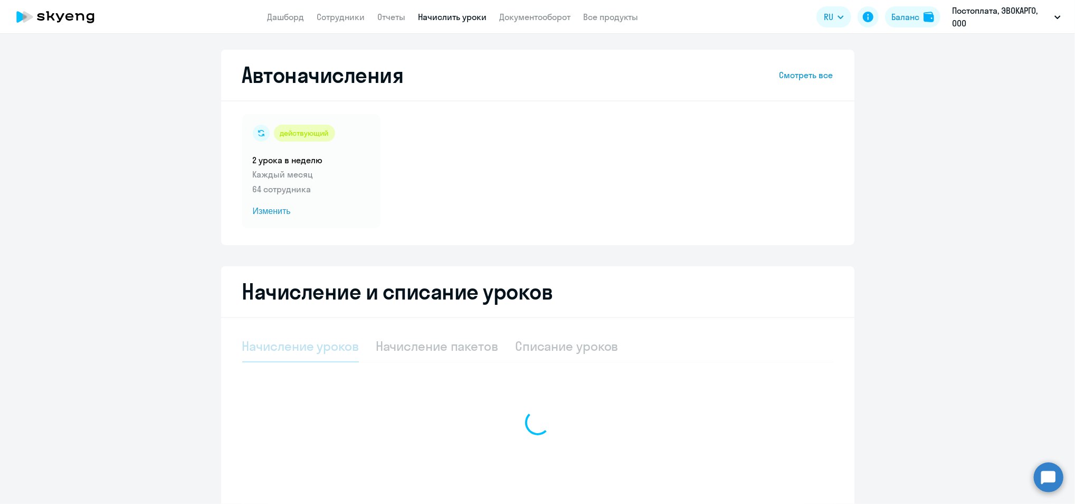
select select "10"
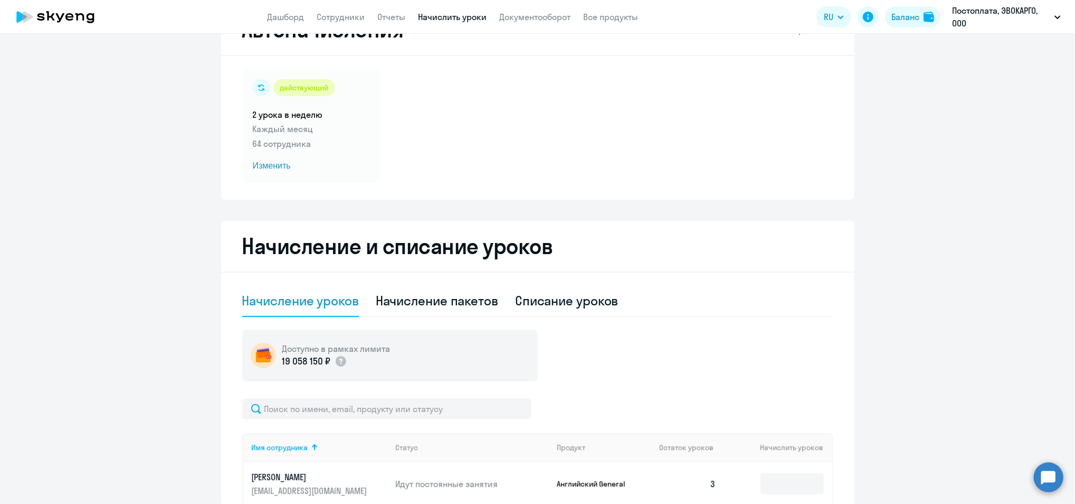
scroll to position [70, 0]
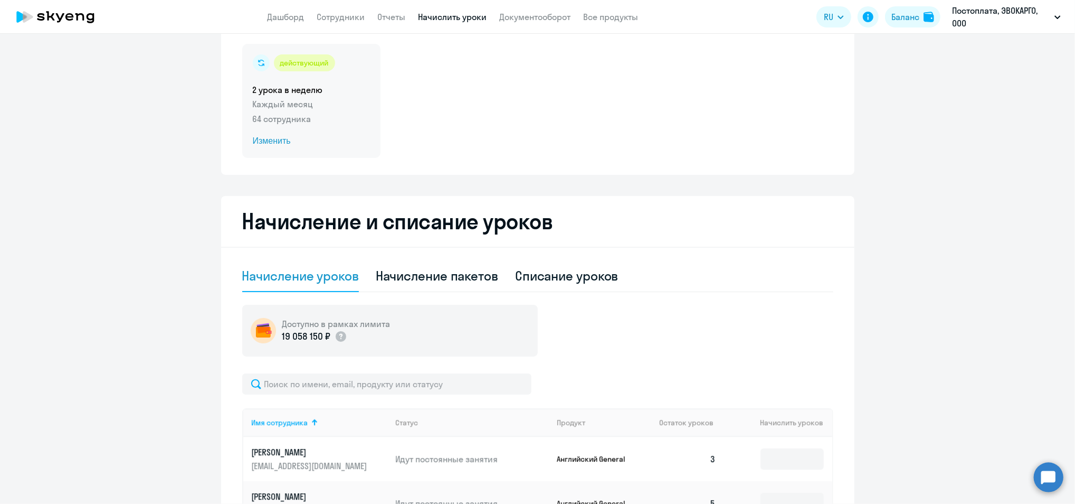
click at [263, 135] on span "Изменить" at bounding box center [311, 141] width 117 height 13
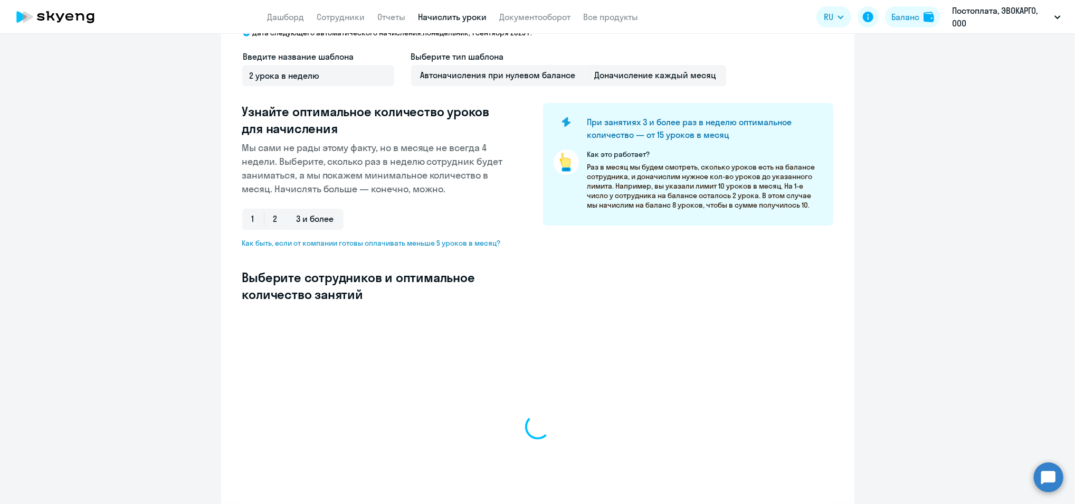
select select "10"
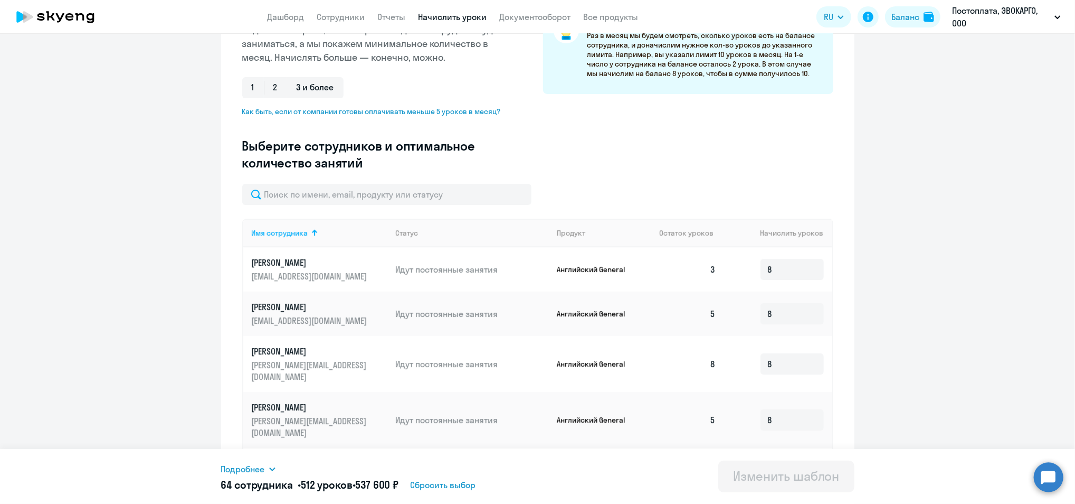
scroll to position [211, 0]
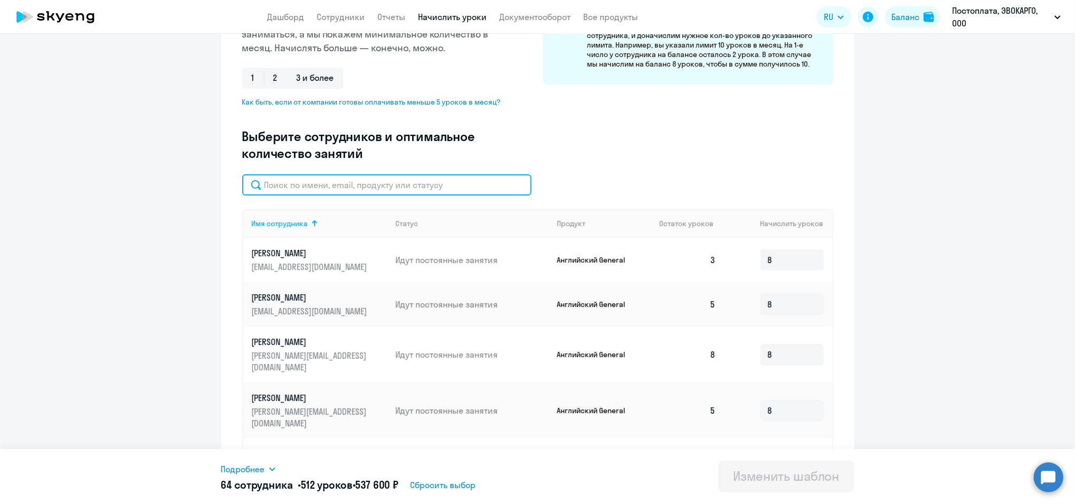
click at [471, 176] on input "text" at bounding box center [386, 184] width 289 height 21
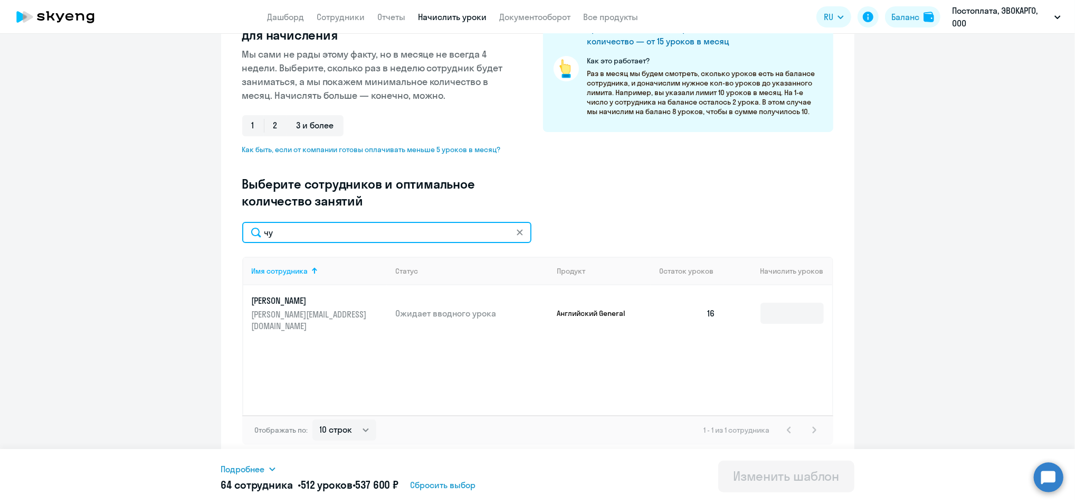
scroll to position [163, 0]
type input "чуг"
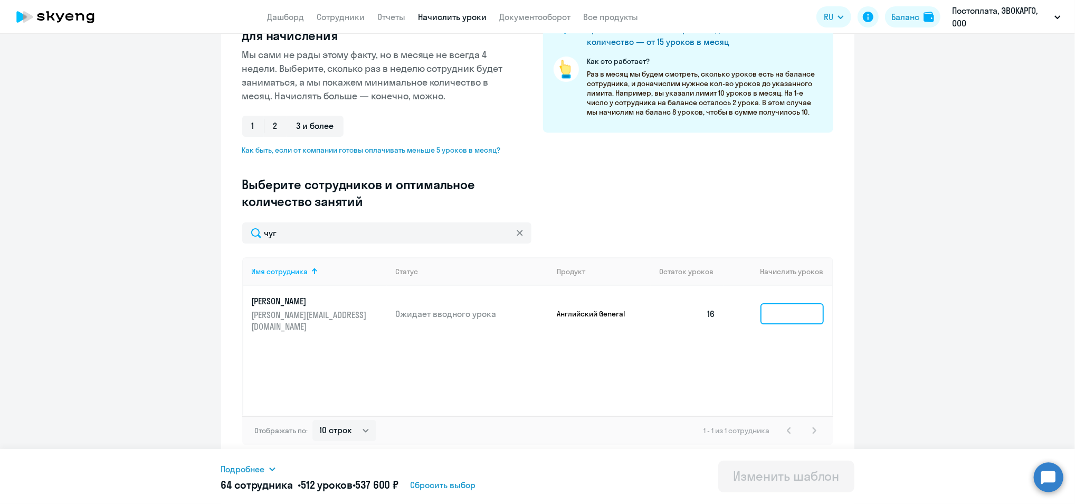
click at [800, 305] on input at bounding box center [792, 313] width 63 height 21
click at [517, 238] on div at bounding box center [520, 232] width 8 height 21
click at [517, 231] on icon at bounding box center [520, 233] width 6 height 6
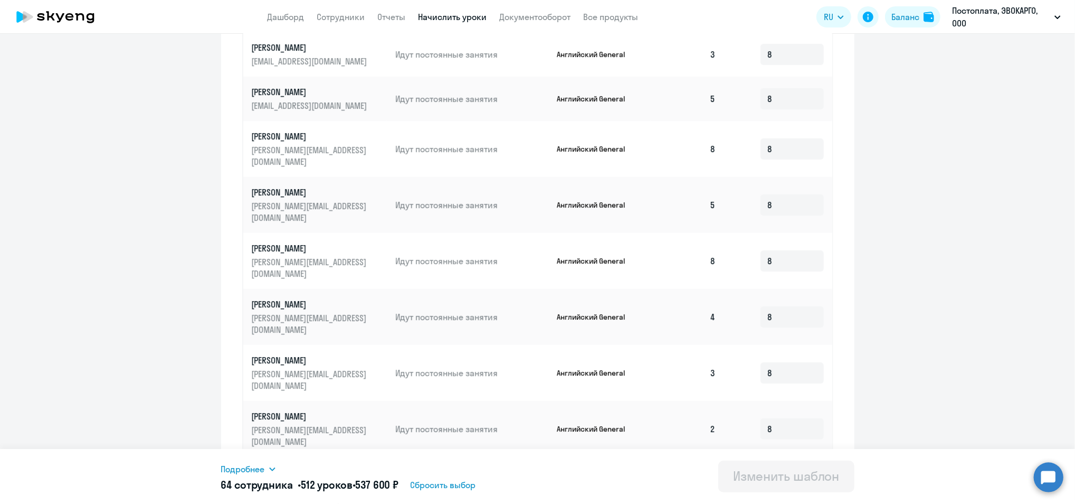
scroll to position [477, 0]
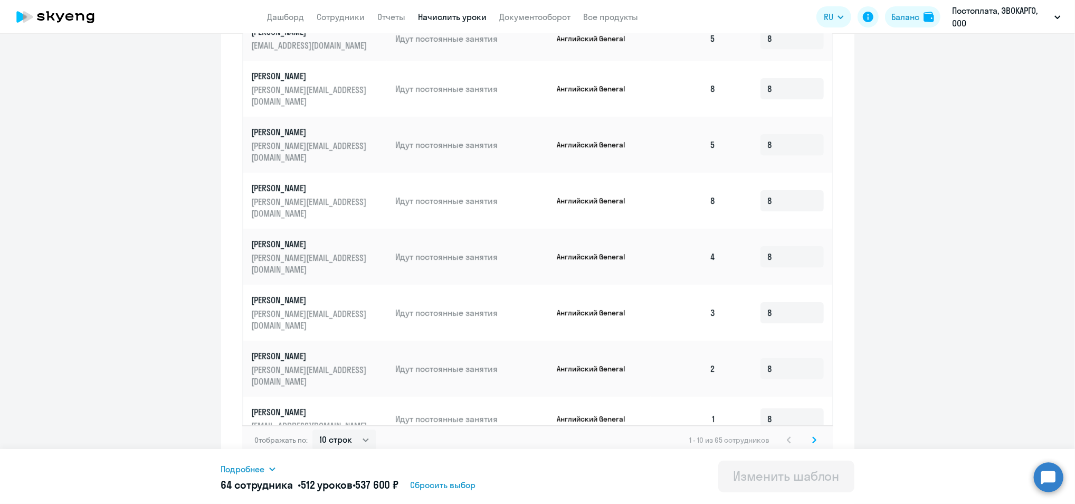
click at [813, 436] on icon at bounding box center [815, 439] width 4 height 7
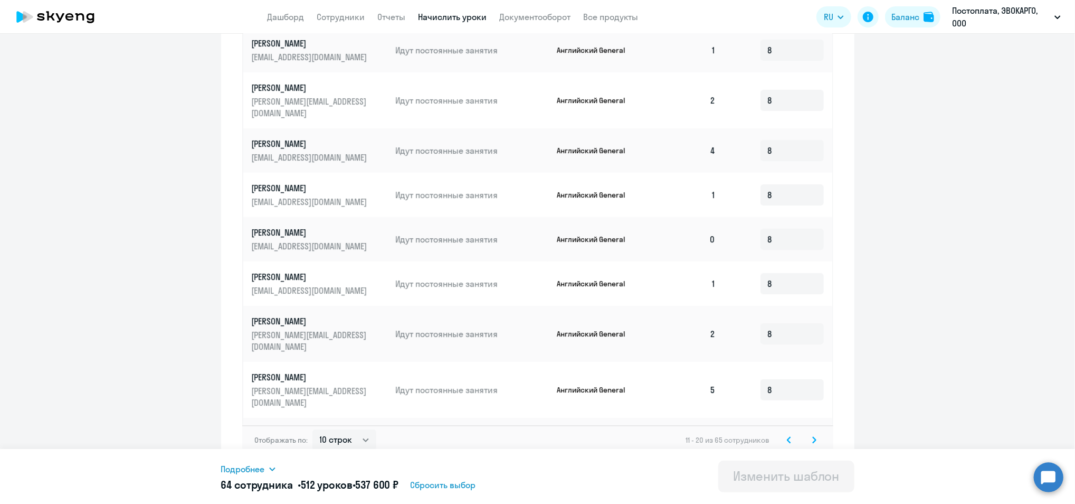
click at [813, 436] on icon at bounding box center [815, 439] width 4 height 7
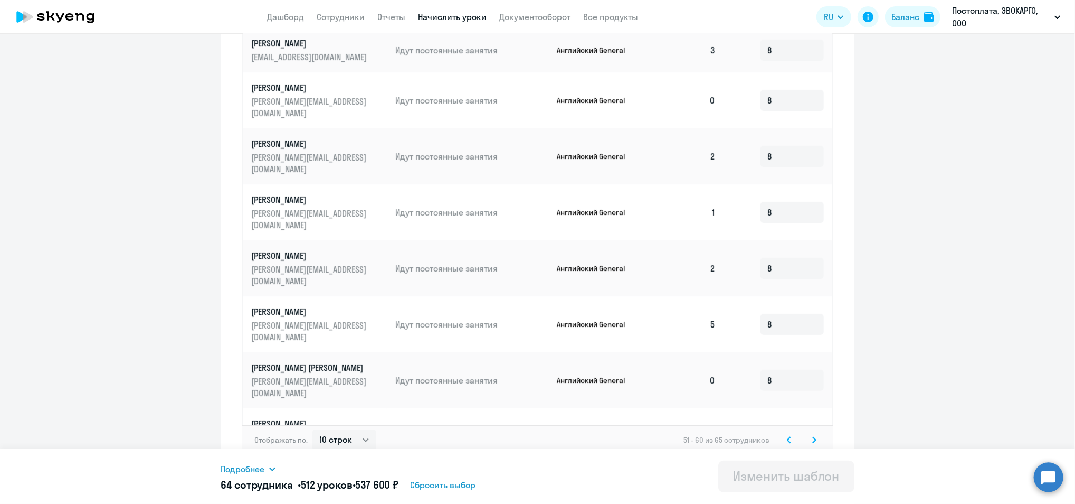
drag, startPoint x: 811, startPoint y: 431, endPoint x: 806, endPoint y: 426, distance: 7.1
click at [808, 433] on svg-icon at bounding box center [814, 439] width 13 height 13
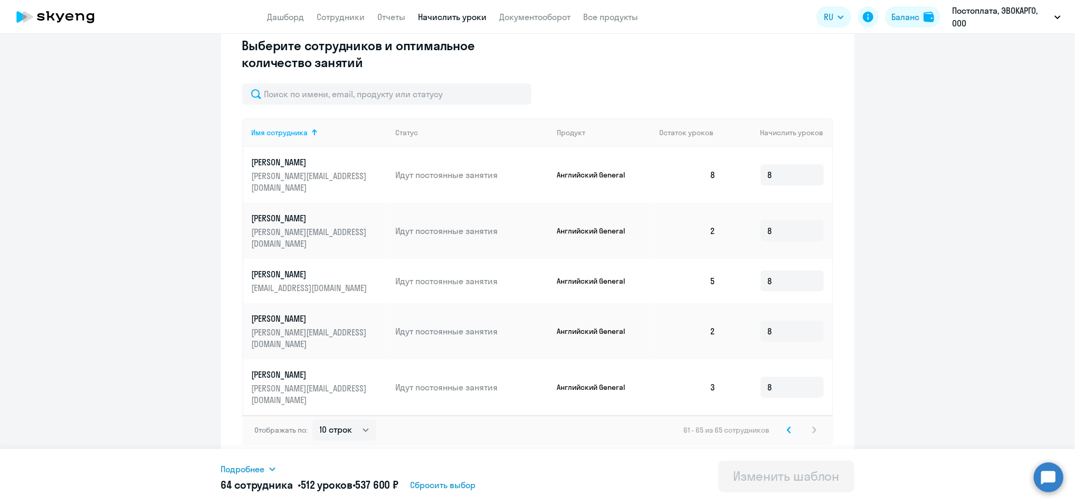
scroll to position [255, 0]
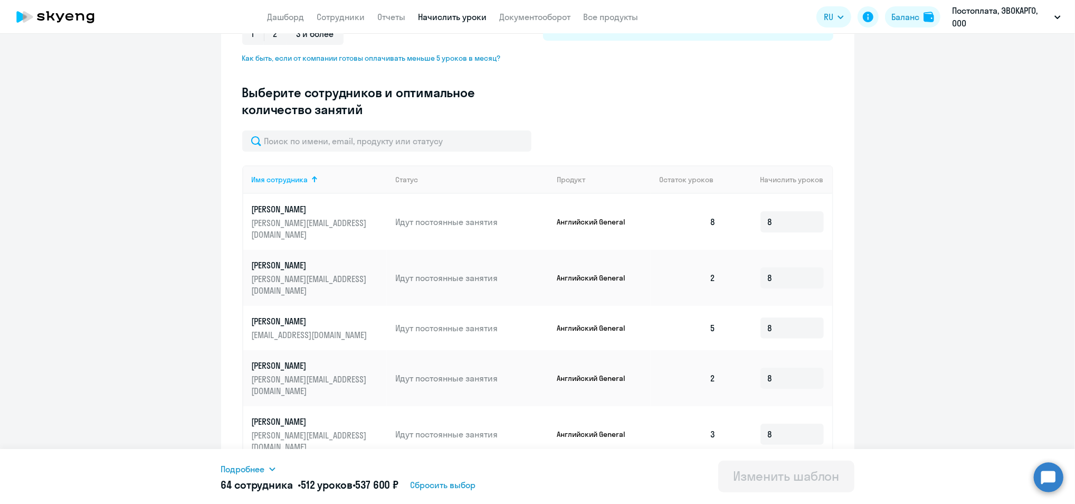
click at [787, 473] on icon at bounding box center [789, 476] width 4 height 7
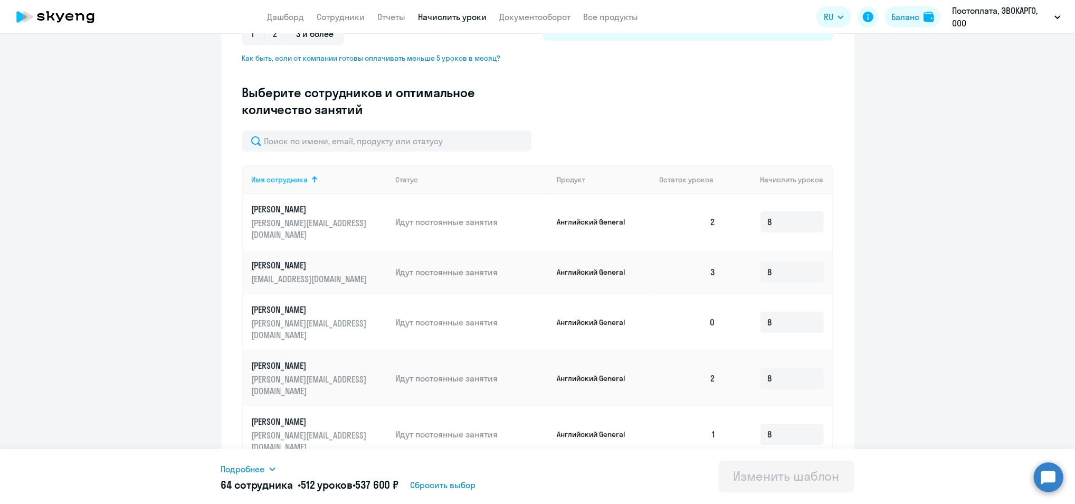
scroll to position [477, 0]
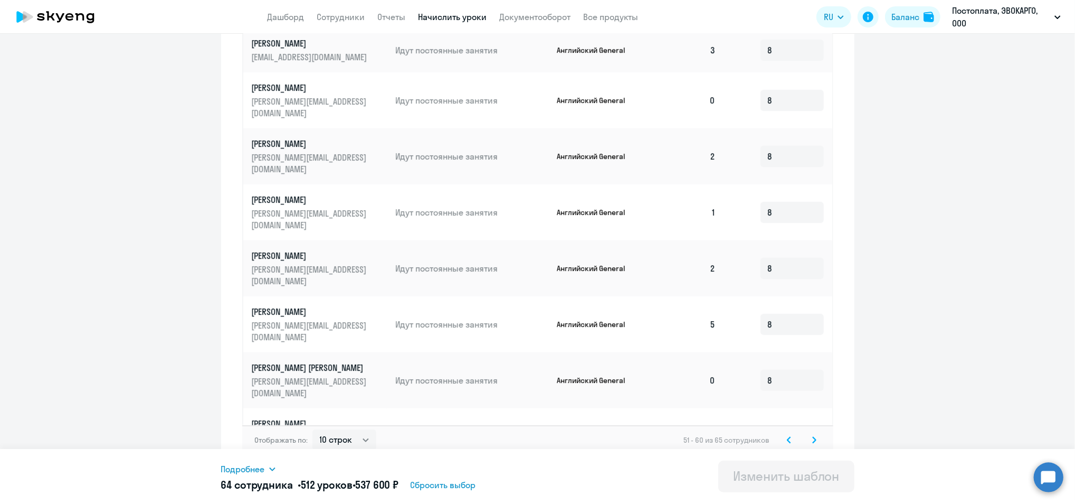
click at [781, 482] on input at bounding box center [792, 492] width 63 height 21
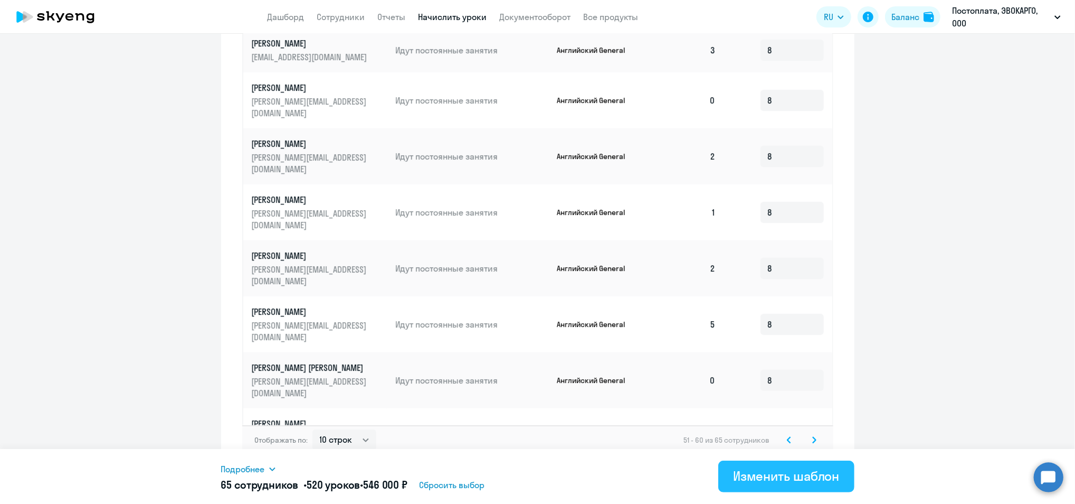
type input "8"
click at [777, 477] on div "Изменить шаблон" at bounding box center [786, 475] width 107 height 17
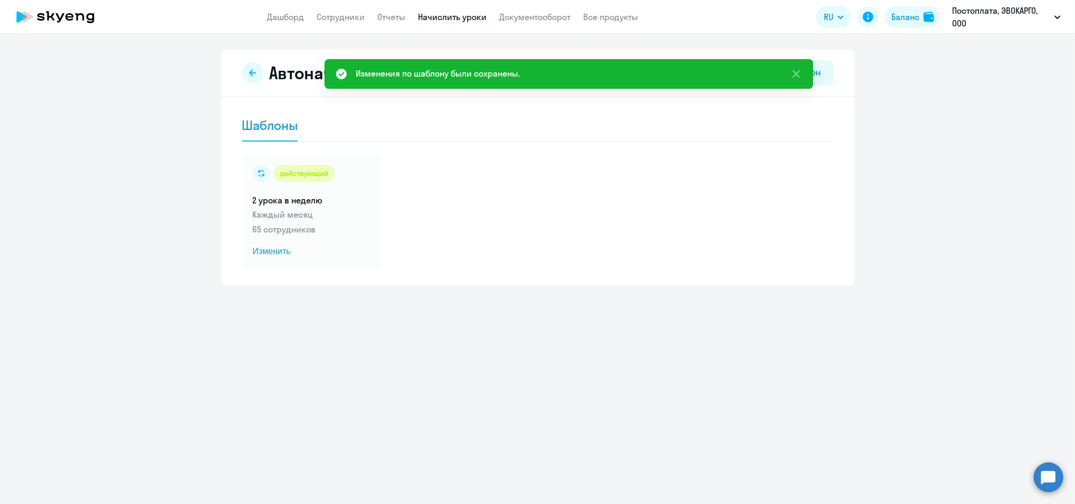
click at [340, 24] on app-header "Дашборд Сотрудники Отчеты Начислить уроки Документооборот Все продукты Дашборд …" at bounding box center [537, 17] width 1075 height 34
click at [337, 17] on link "Сотрудники" at bounding box center [341, 17] width 48 height 11
select select "30"
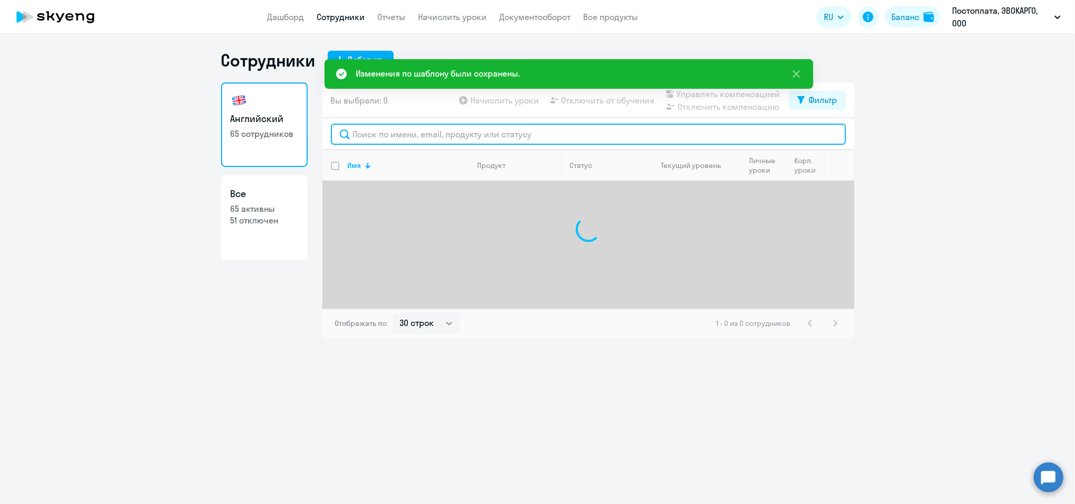
click at [384, 129] on input "text" at bounding box center [588, 134] width 515 height 21
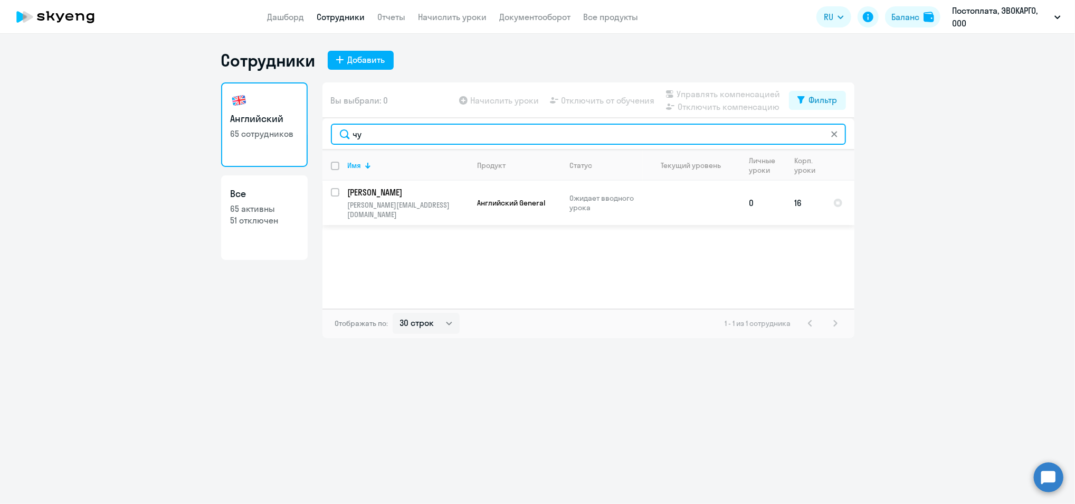
type input "чу"
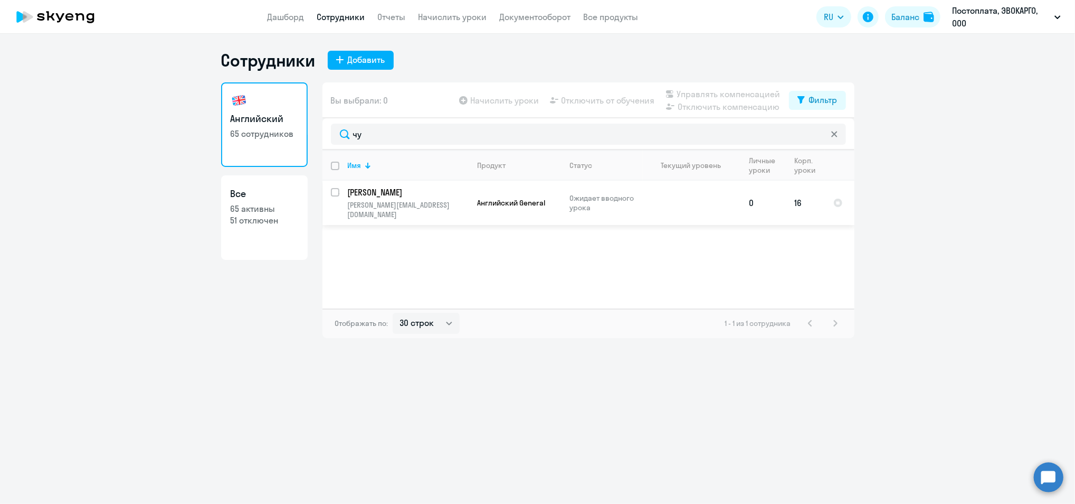
click at [331, 190] on input "select row 42363698" at bounding box center [341, 198] width 21 height 21
checkbox input "true"
